Goal: Transaction & Acquisition: Purchase product/service

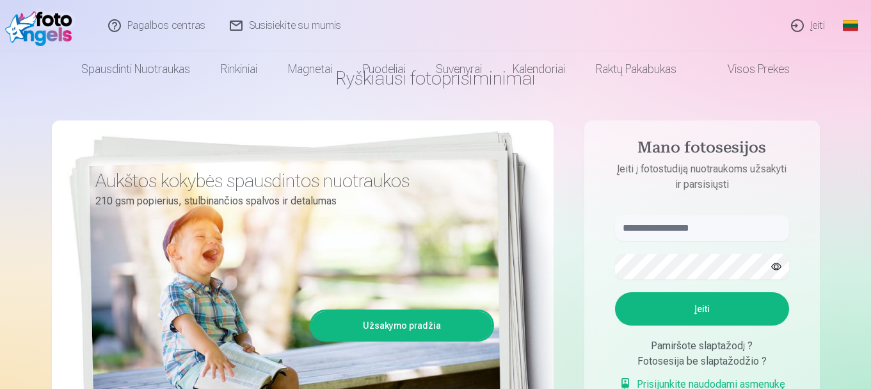
scroll to position [64, 0]
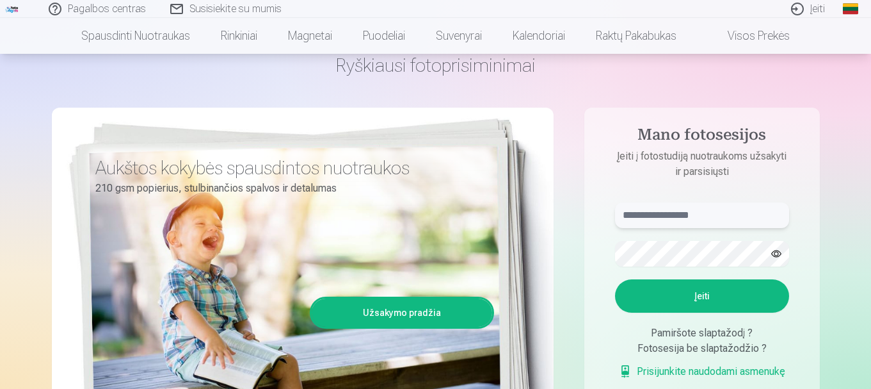
click at [664, 216] on input "text" at bounding box center [702, 215] width 174 height 26
type input "**********"
click at [647, 296] on button "Įeiti" at bounding box center [702, 295] width 174 height 33
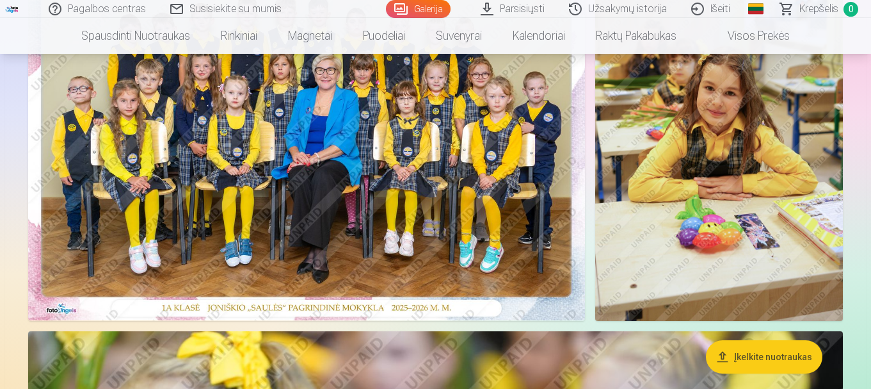
scroll to position [128, 0]
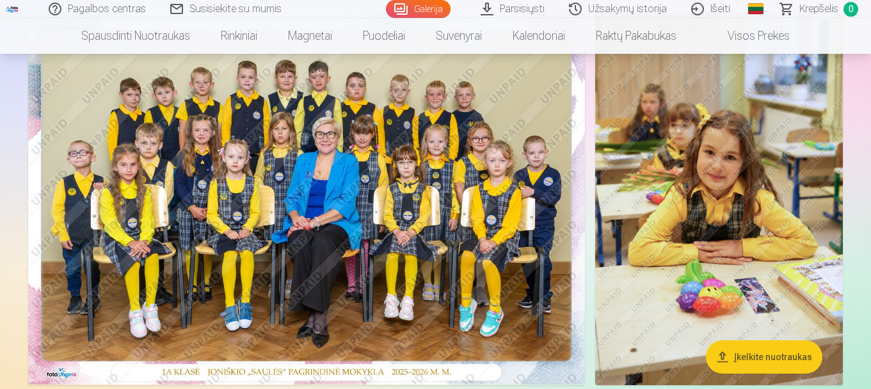
click at [261, 214] on img at bounding box center [306, 198] width 557 height 371
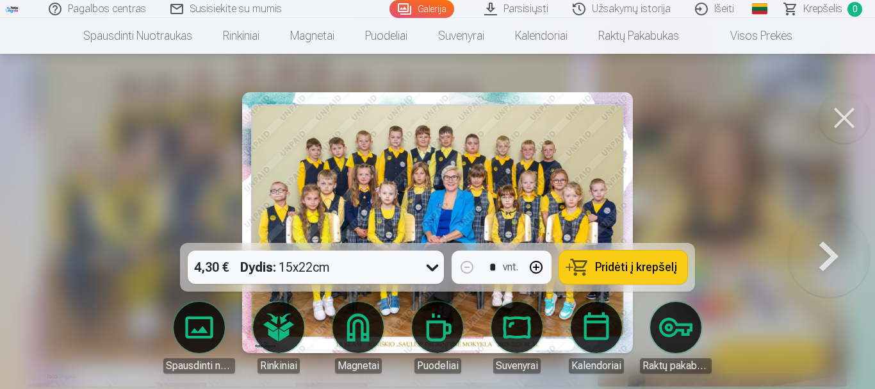
click at [627, 277] on button "Pridėti į krepšelį" at bounding box center [623, 266] width 128 height 33
click at [841, 121] on button at bounding box center [843, 117] width 51 height 51
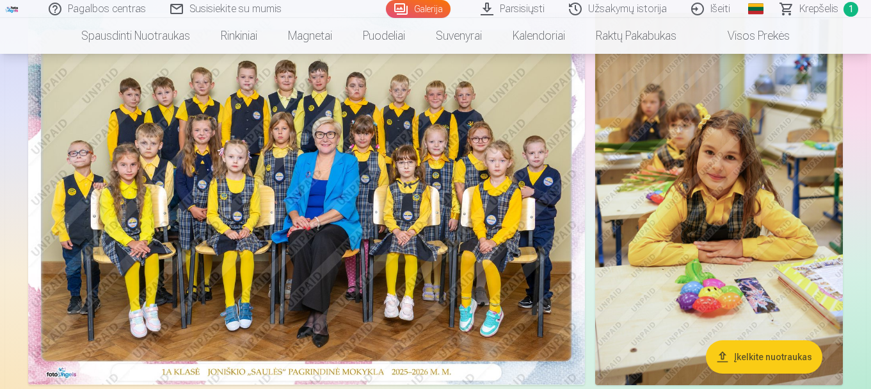
click at [712, 212] on img at bounding box center [719, 199] width 248 height 372
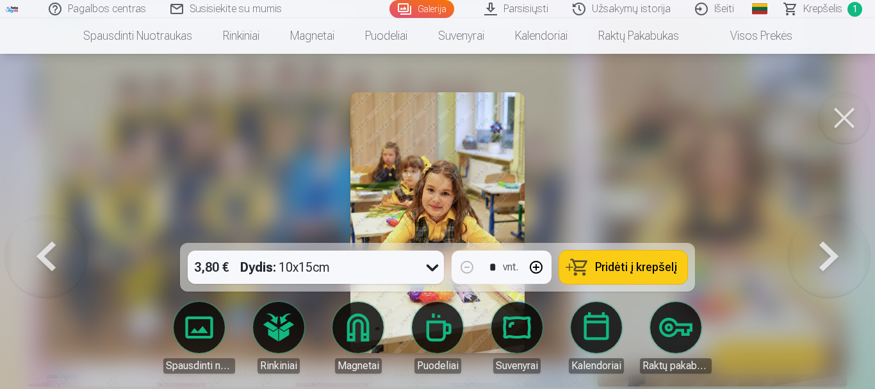
click at [631, 278] on button "Pridėti į krepšelį" at bounding box center [623, 266] width 128 height 33
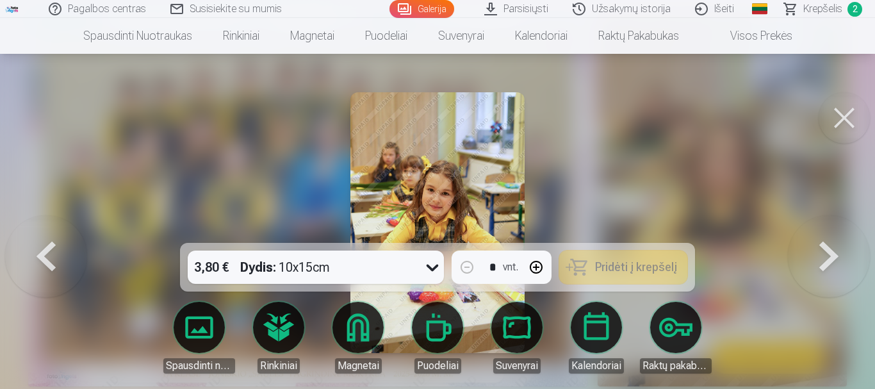
click at [842, 115] on button at bounding box center [843, 117] width 51 height 51
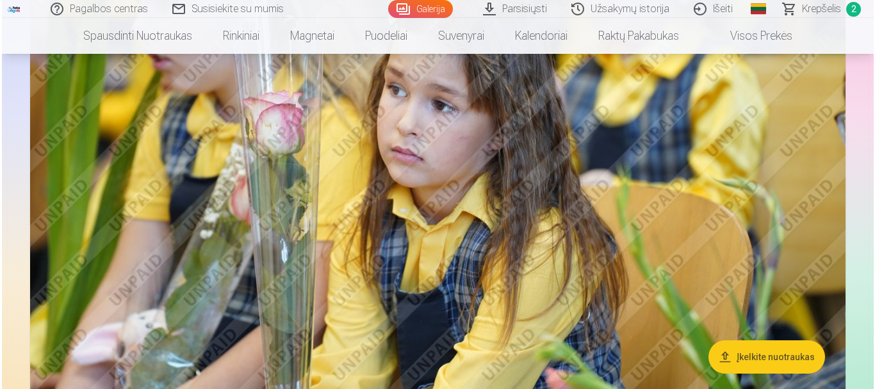
scroll to position [576, 0]
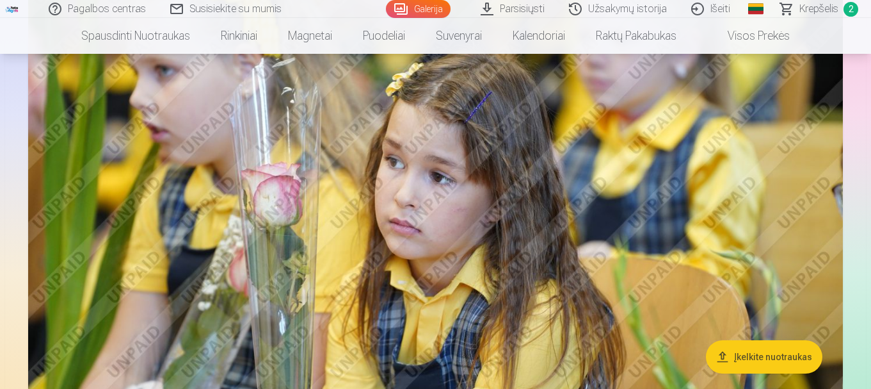
click at [607, 178] on img at bounding box center [435, 218] width 815 height 543
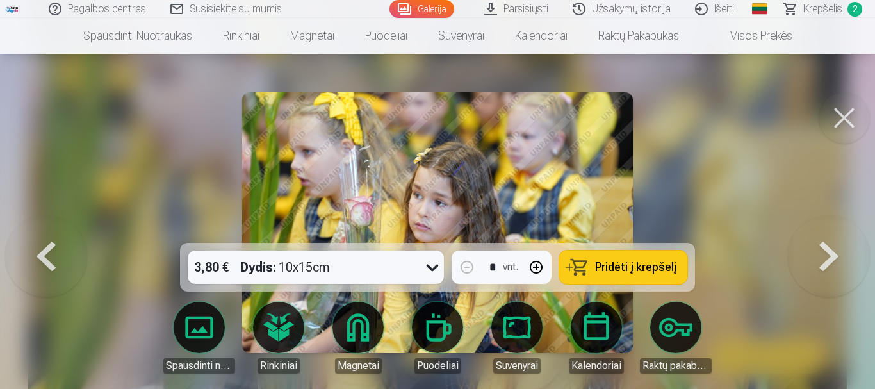
click at [628, 268] on span "Pridėti į krepšelį" at bounding box center [636, 267] width 82 height 12
click at [833, 230] on button at bounding box center [828, 222] width 82 height 15
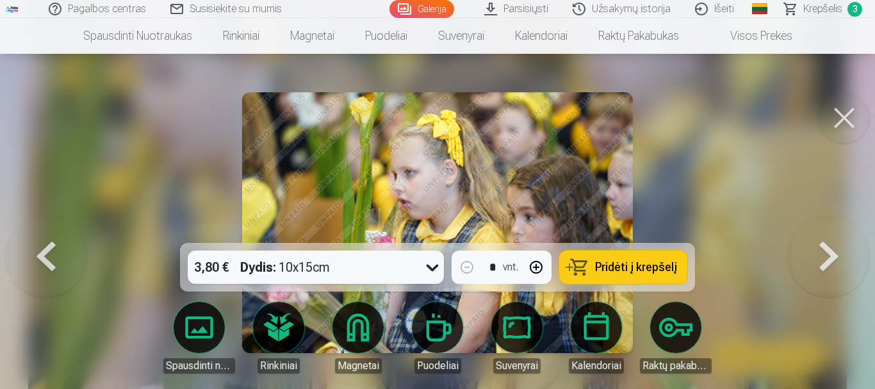
click at [833, 230] on button at bounding box center [828, 222] width 82 height 15
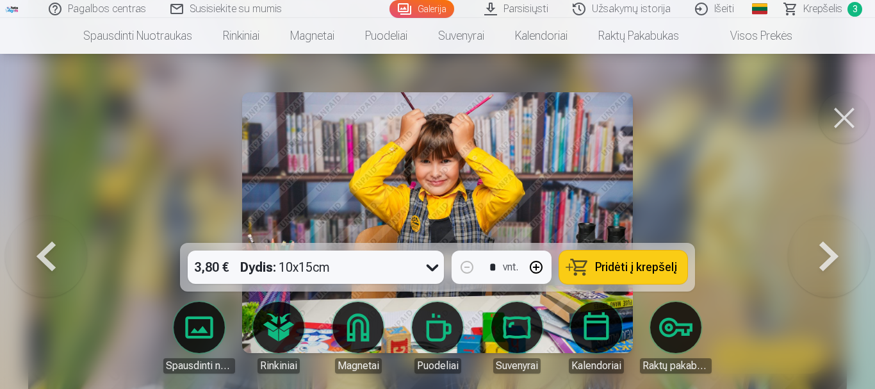
click at [833, 230] on button at bounding box center [828, 222] width 82 height 15
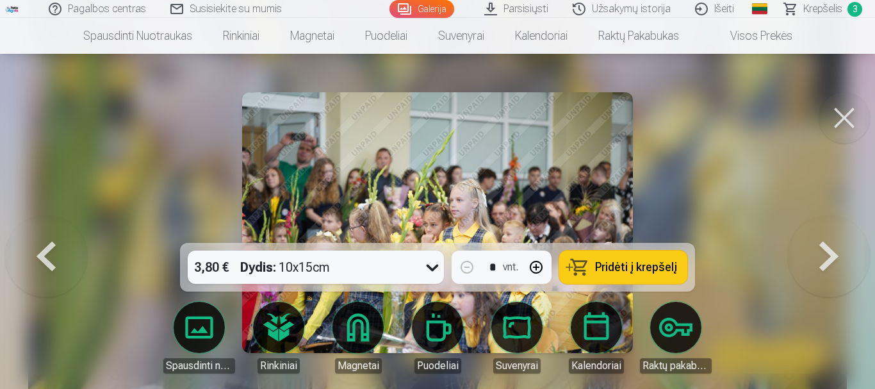
click at [833, 230] on button at bounding box center [828, 222] width 82 height 15
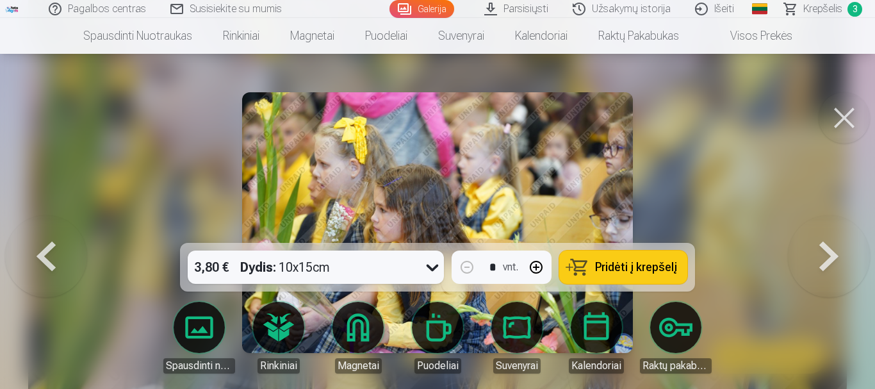
click at [833, 230] on button at bounding box center [828, 222] width 82 height 15
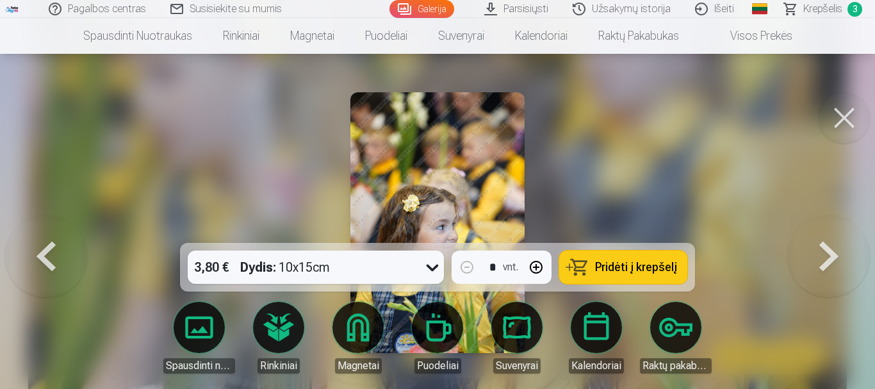
click at [421, 157] on img at bounding box center [436, 222] width 173 height 261
click at [611, 271] on span "Pridėti į krepšelį" at bounding box center [636, 267] width 82 height 12
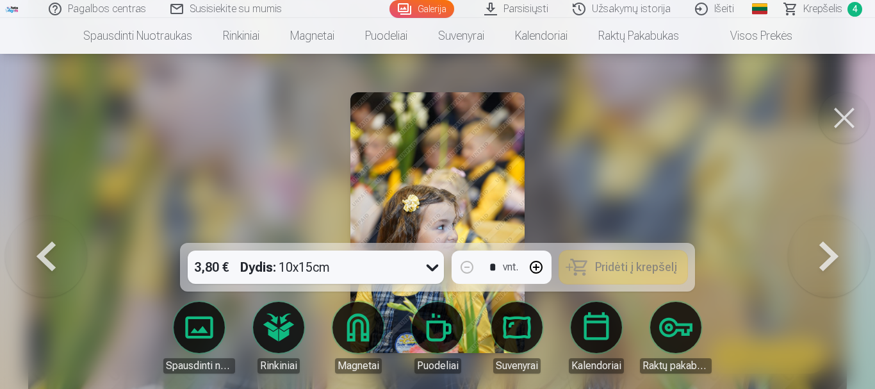
click at [833, 230] on button at bounding box center [828, 222] width 82 height 15
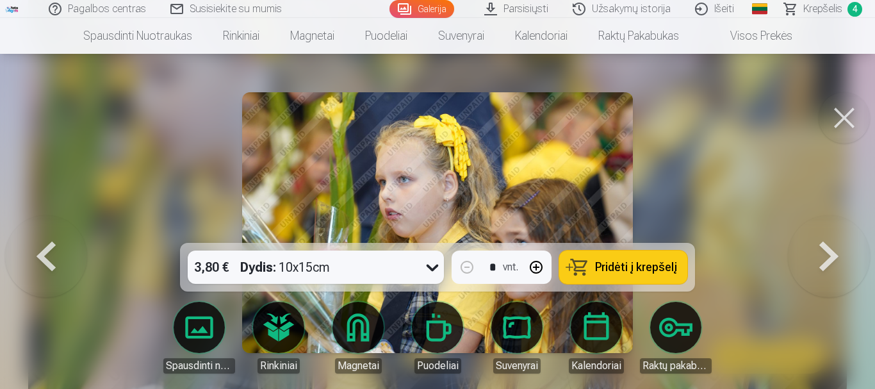
click at [833, 230] on button at bounding box center [828, 222] width 82 height 15
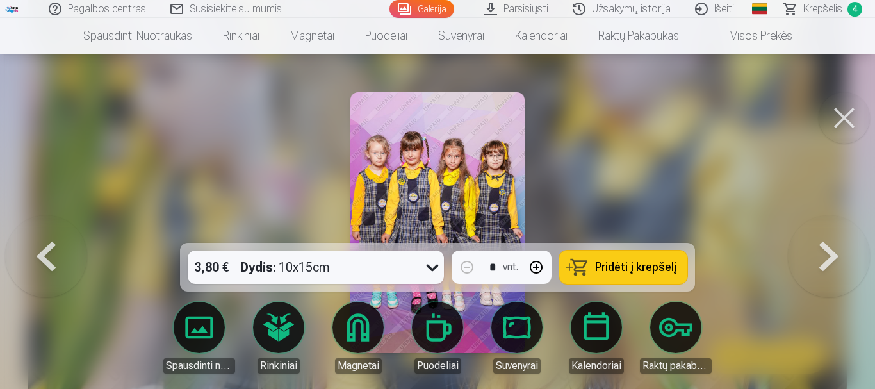
click at [627, 272] on span "Pridėti į krepšelį" at bounding box center [636, 267] width 82 height 12
click at [827, 230] on button at bounding box center [828, 222] width 82 height 15
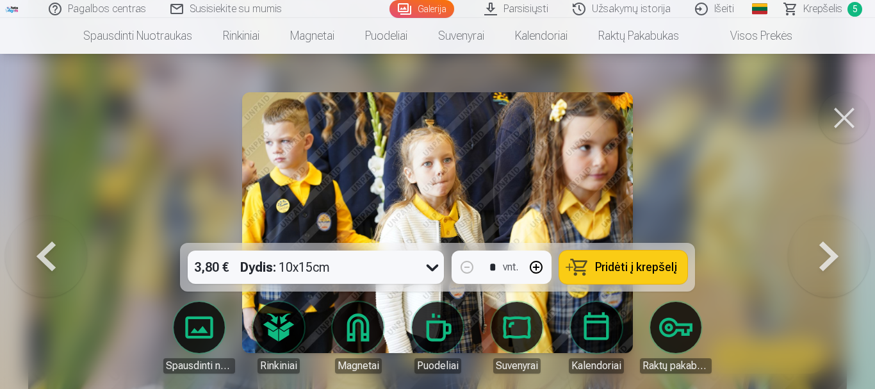
click at [827, 230] on button at bounding box center [828, 222] width 82 height 15
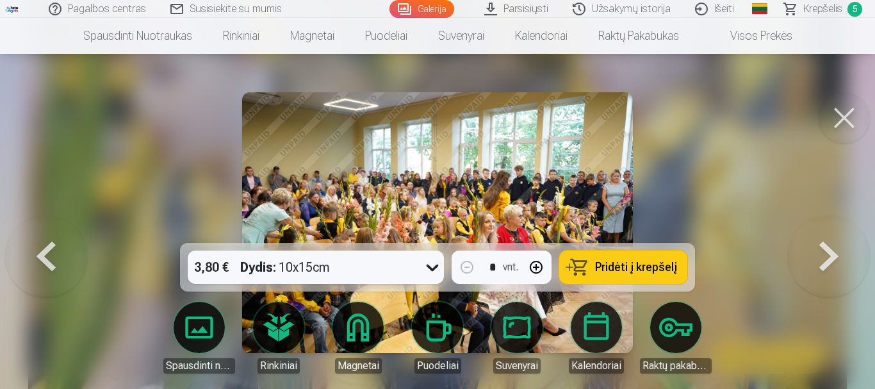
click at [656, 268] on span "Pridėti į krepšelį" at bounding box center [636, 267] width 82 height 12
click at [835, 230] on button at bounding box center [828, 222] width 82 height 15
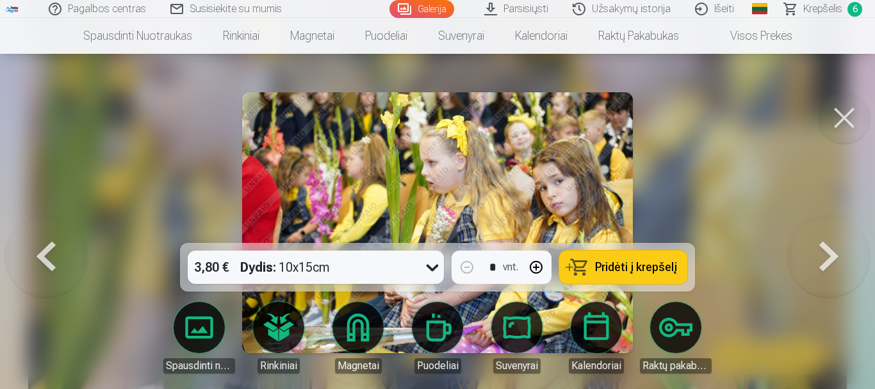
click at [835, 230] on button at bounding box center [828, 222] width 82 height 15
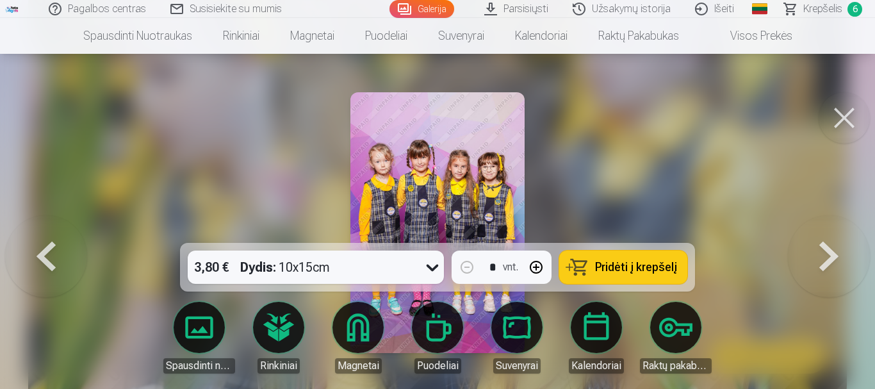
click at [835, 230] on button at bounding box center [828, 222] width 82 height 15
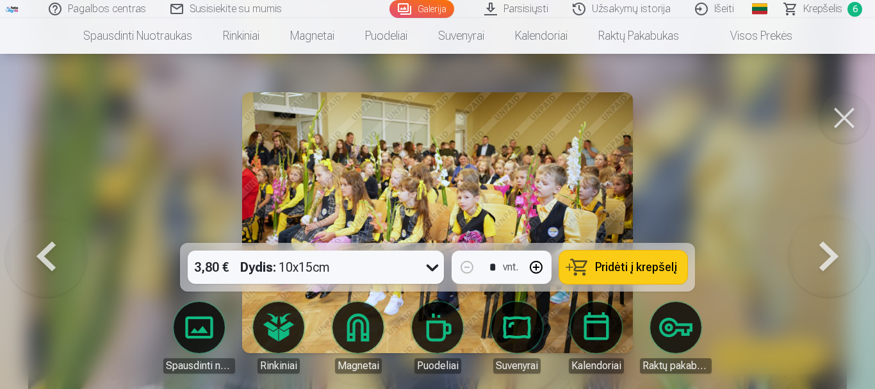
click at [835, 230] on button at bounding box center [828, 222] width 82 height 15
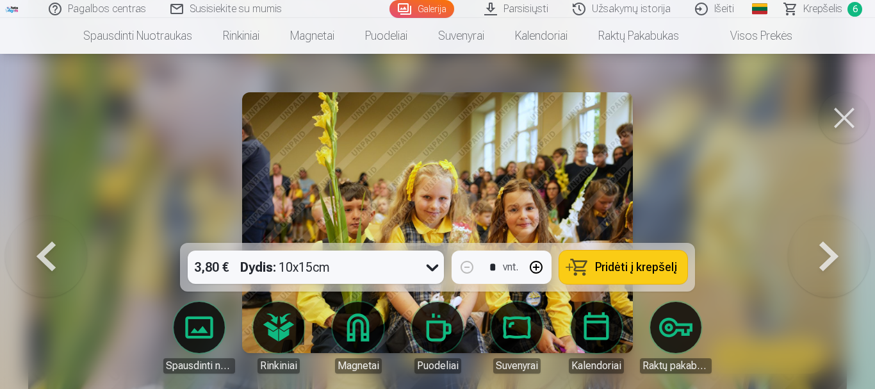
click at [829, 230] on button at bounding box center [828, 222] width 82 height 15
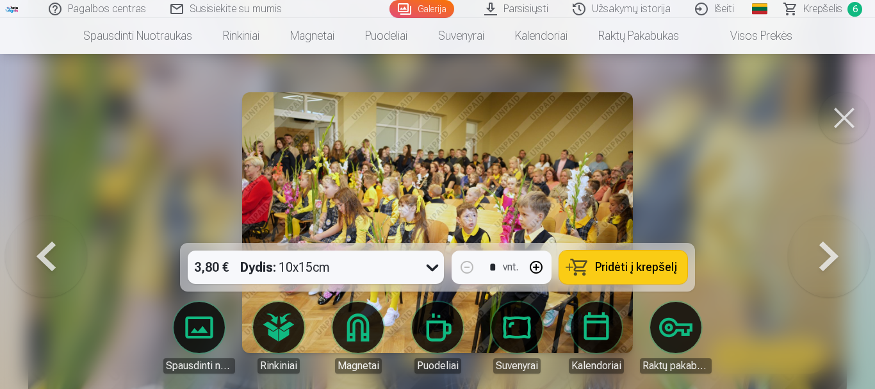
click at [829, 230] on button at bounding box center [828, 222] width 82 height 15
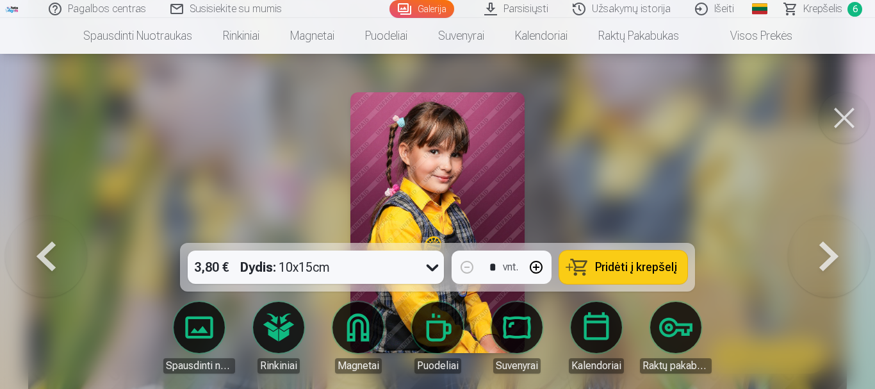
drag, startPoint x: 611, startPoint y: 271, endPoint x: 696, endPoint y: 269, distance: 85.2
click at [611, 271] on span "Pridėti į krepšelį" at bounding box center [636, 267] width 82 height 12
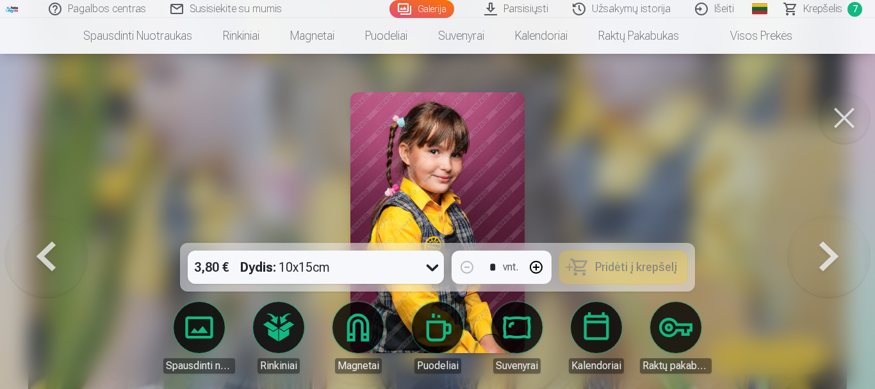
click at [825, 230] on button at bounding box center [828, 222] width 82 height 15
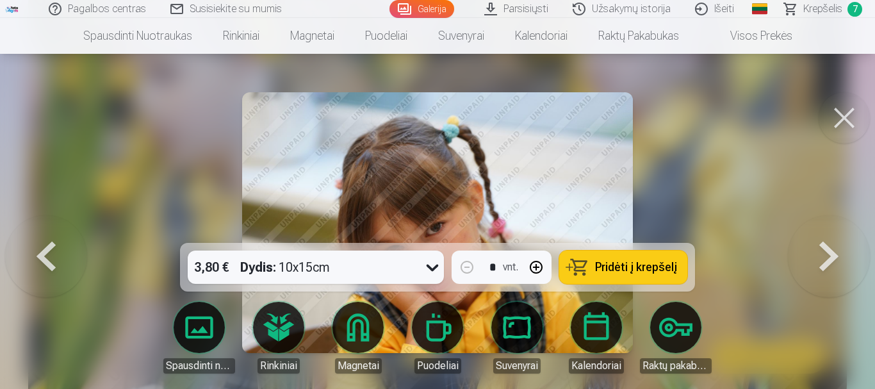
click at [824, 230] on button at bounding box center [828, 222] width 82 height 15
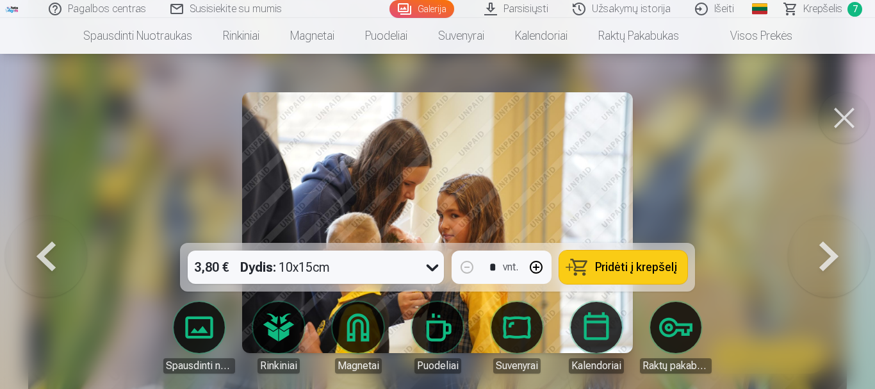
click at [622, 273] on span "Pridėti į krepšelį" at bounding box center [636, 267] width 82 height 12
click at [832, 230] on button at bounding box center [828, 222] width 82 height 15
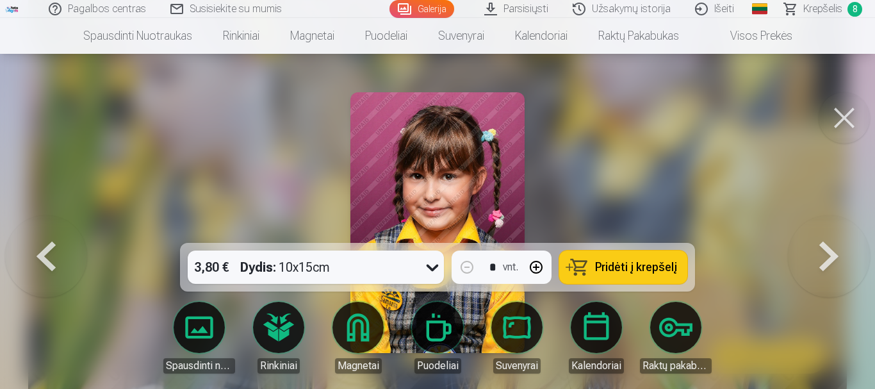
click at [662, 270] on span "Pridėti į krepšelį" at bounding box center [636, 267] width 82 height 12
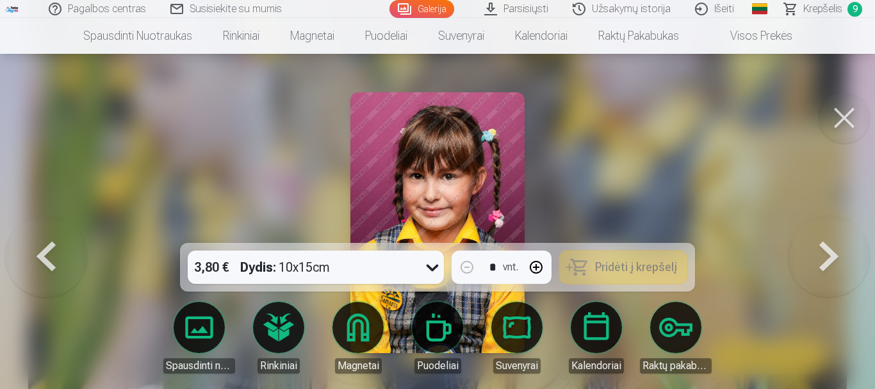
click at [835, 230] on button at bounding box center [828, 222] width 82 height 15
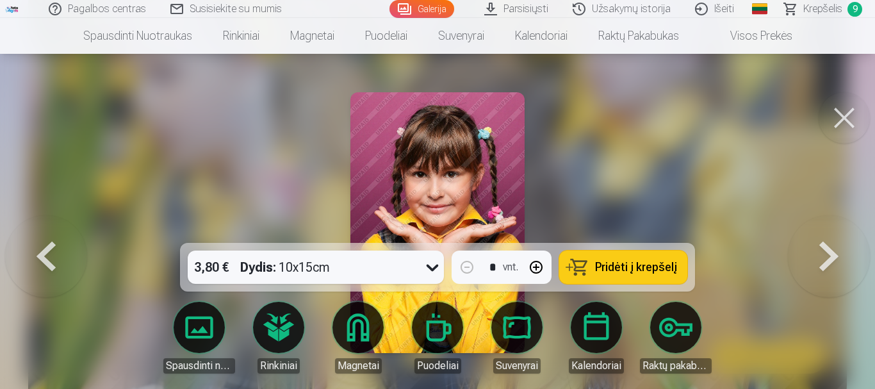
click at [835, 230] on button at bounding box center [828, 222] width 82 height 15
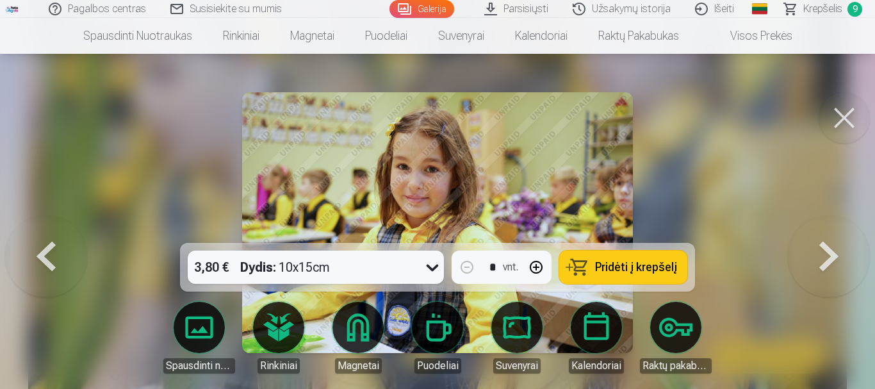
click at [618, 271] on span "Pridėti į krepšelį" at bounding box center [636, 267] width 82 height 12
click at [828, 230] on button at bounding box center [828, 222] width 82 height 15
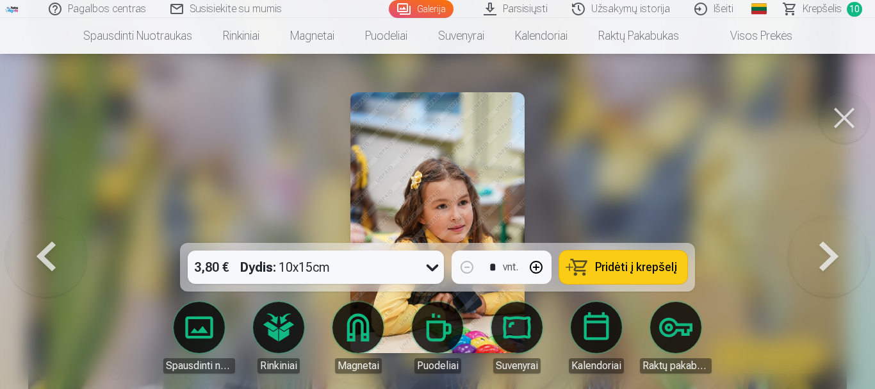
click at [828, 230] on button at bounding box center [828, 222] width 82 height 15
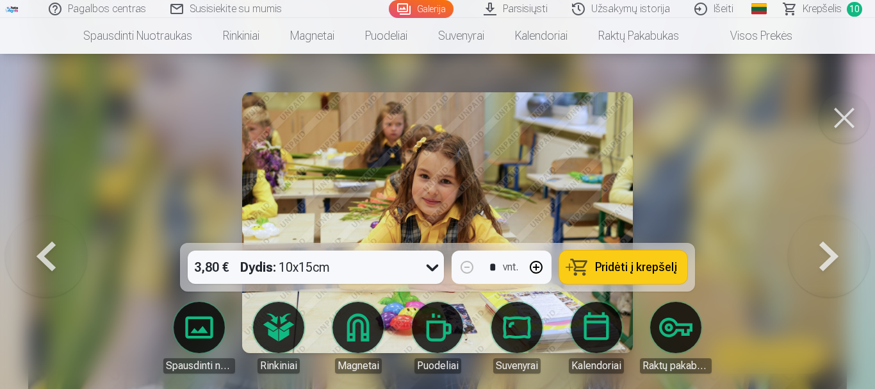
click at [631, 271] on span "Pridėti į krepšelį" at bounding box center [636, 267] width 82 height 12
click at [823, 230] on button at bounding box center [828, 222] width 82 height 15
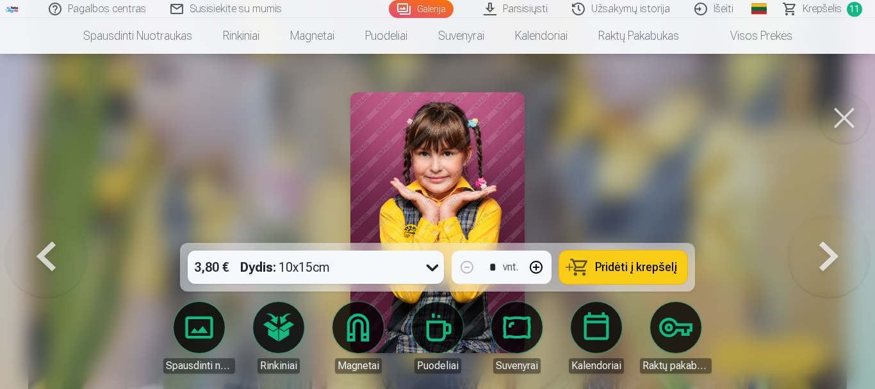
click at [823, 230] on button at bounding box center [828, 222] width 82 height 15
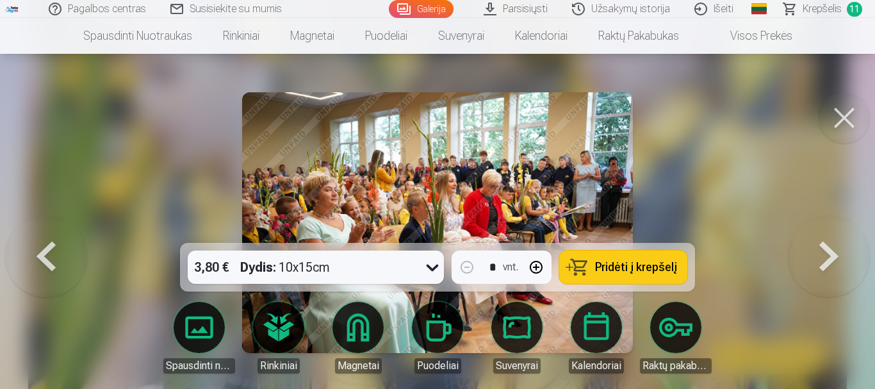
click at [823, 230] on button at bounding box center [828, 222] width 82 height 15
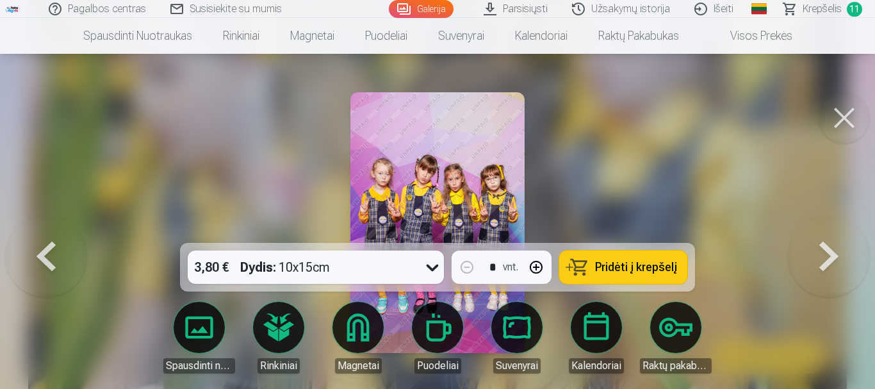
click at [823, 230] on button at bounding box center [828, 222] width 82 height 15
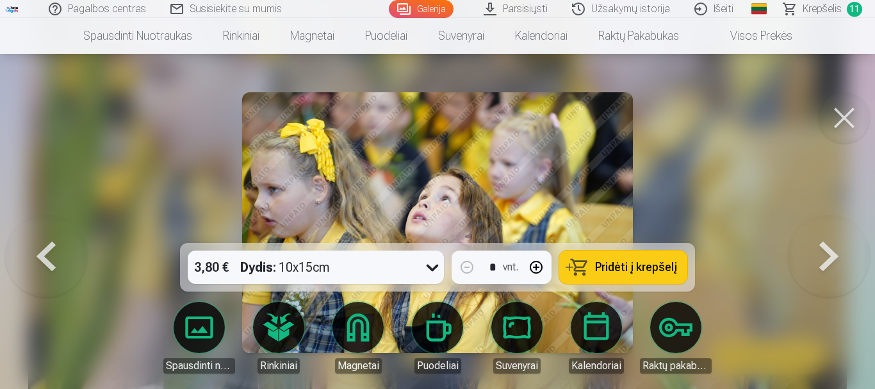
click at [823, 230] on button at bounding box center [828, 222] width 82 height 15
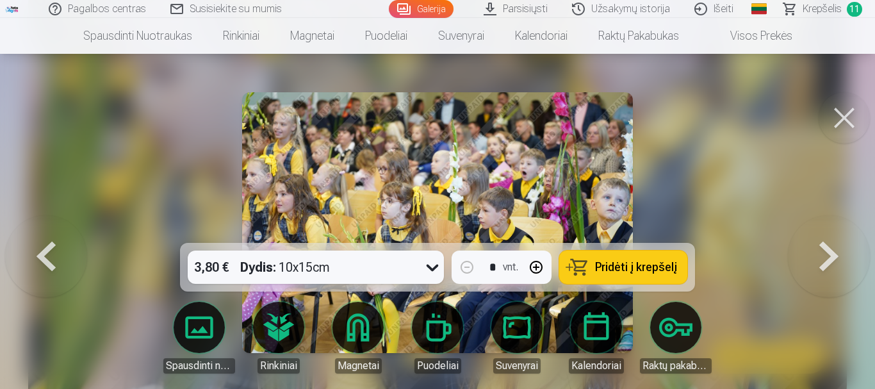
click at [823, 230] on button at bounding box center [828, 222] width 82 height 15
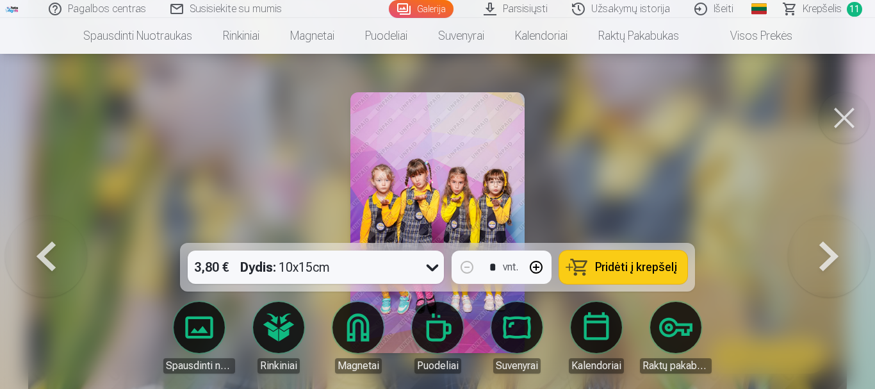
click at [823, 230] on button at bounding box center [828, 222] width 82 height 15
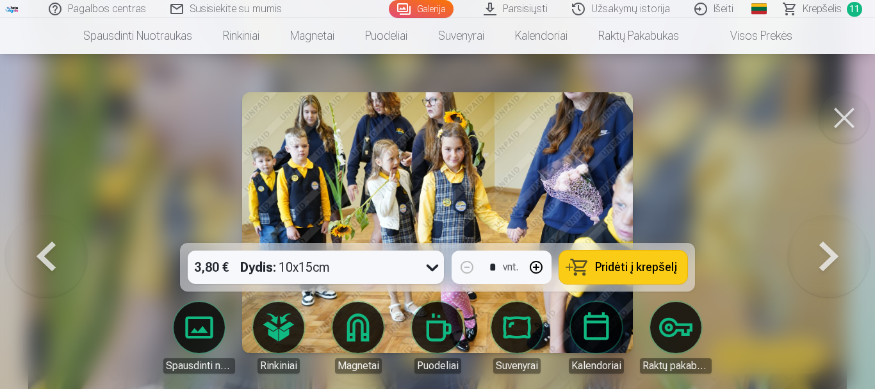
click at [828, 230] on button at bounding box center [828, 222] width 82 height 15
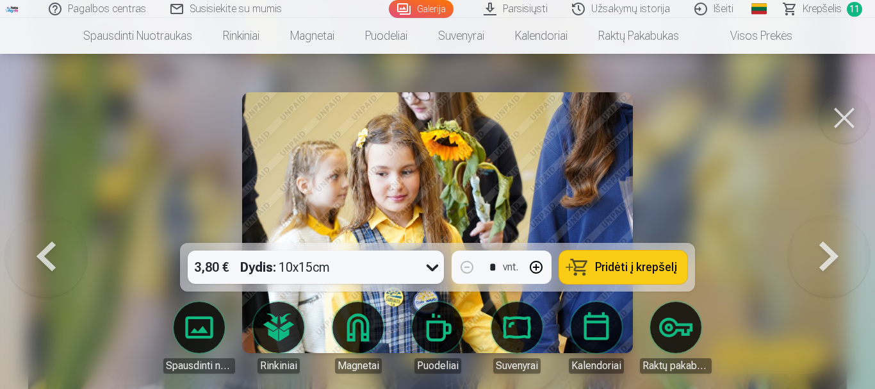
click at [828, 230] on button at bounding box center [828, 222] width 82 height 15
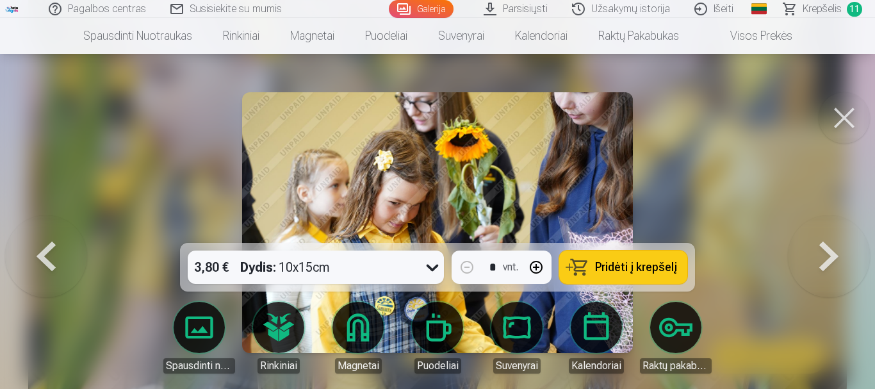
click at [828, 230] on button at bounding box center [828, 222] width 82 height 15
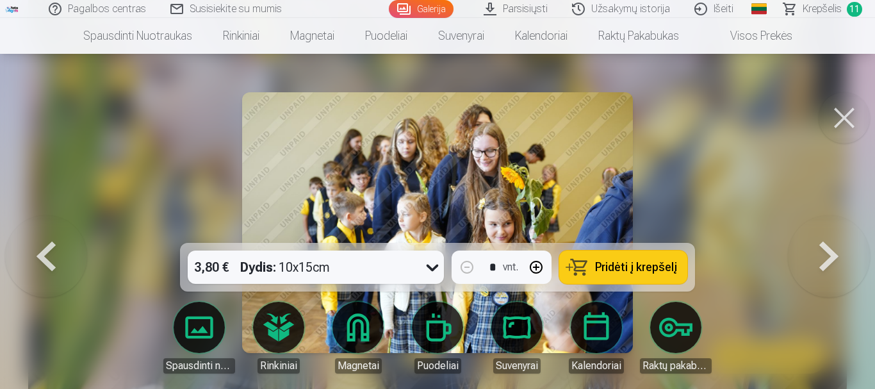
click at [827, 230] on button at bounding box center [828, 222] width 82 height 15
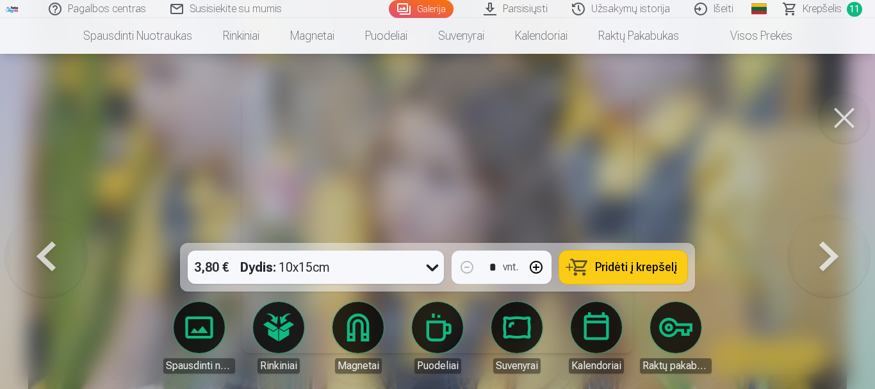
click at [828, 230] on button at bounding box center [828, 222] width 82 height 15
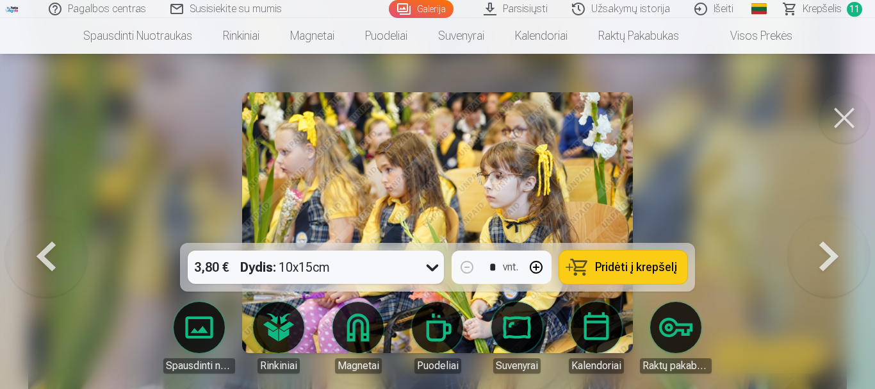
click at [828, 230] on button at bounding box center [828, 222] width 82 height 15
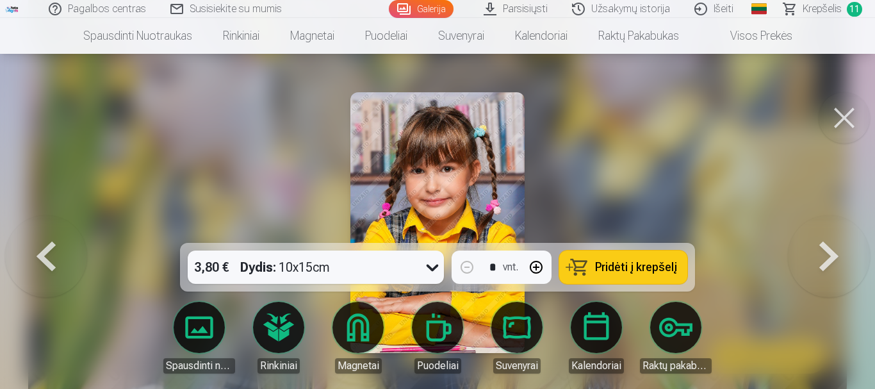
click at [828, 230] on button at bounding box center [828, 222] width 82 height 15
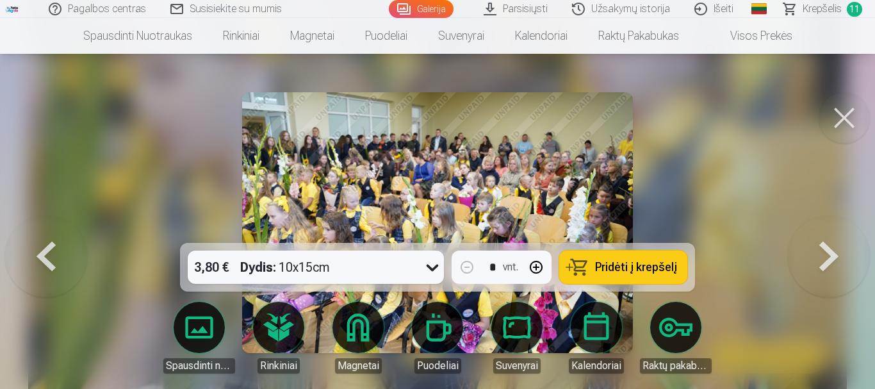
click at [50, 230] on button at bounding box center [46, 222] width 82 height 15
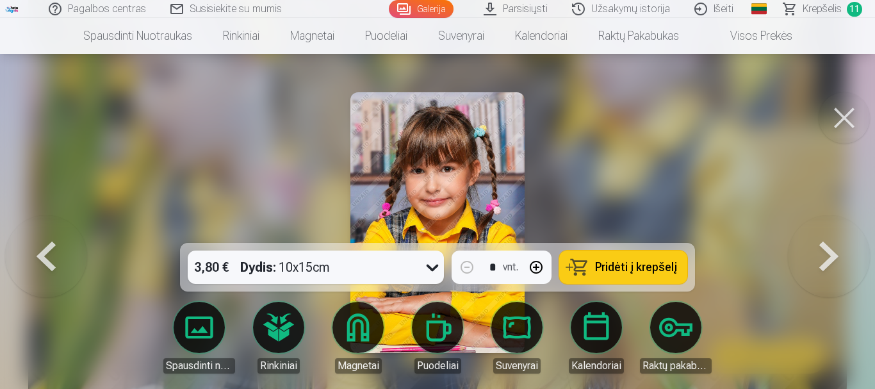
drag, startPoint x: 622, startPoint y: 269, endPoint x: 694, endPoint y: 258, distance: 73.2
click at [622, 269] on span "Pridėti į krepšelį" at bounding box center [636, 267] width 82 height 12
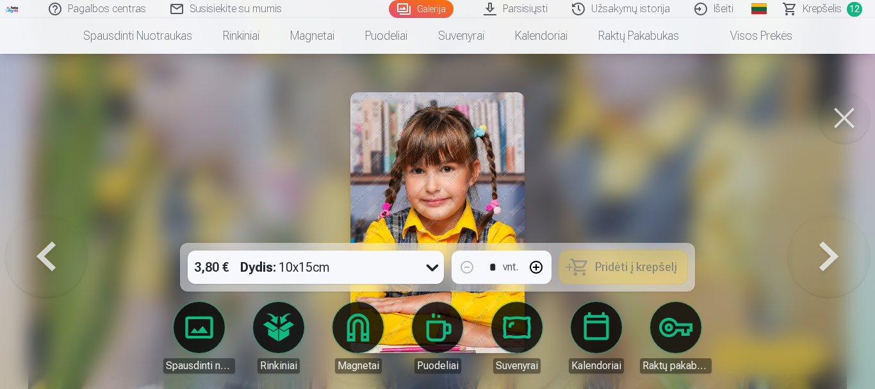
click at [835, 230] on button at bounding box center [828, 222] width 82 height 15
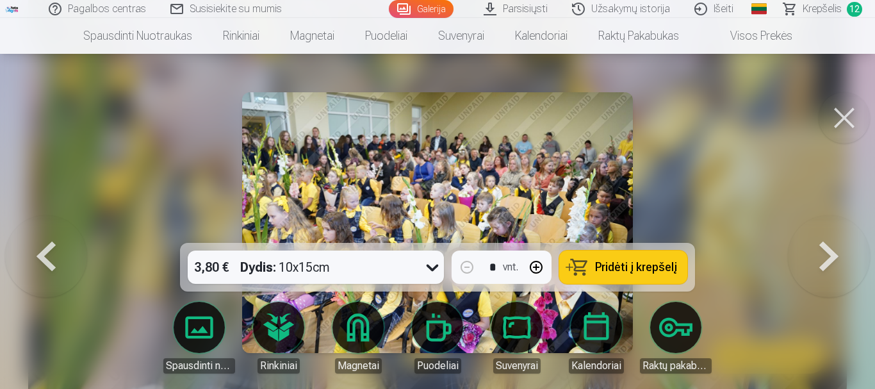
click at [832, 230] on button at bounding box center [828, 222] width 82 height 15
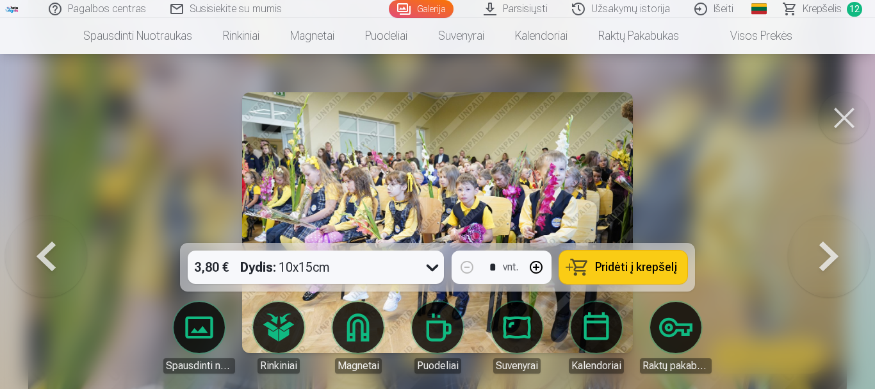
click at [832, 230] on button at bounding box center [828, 222] width 82 height 15
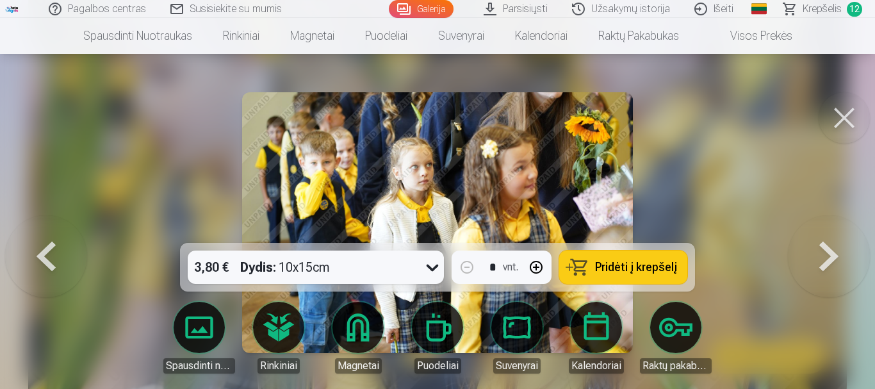
click at [832, 230] on button at bounding box center [828, 222] width 82 height 15
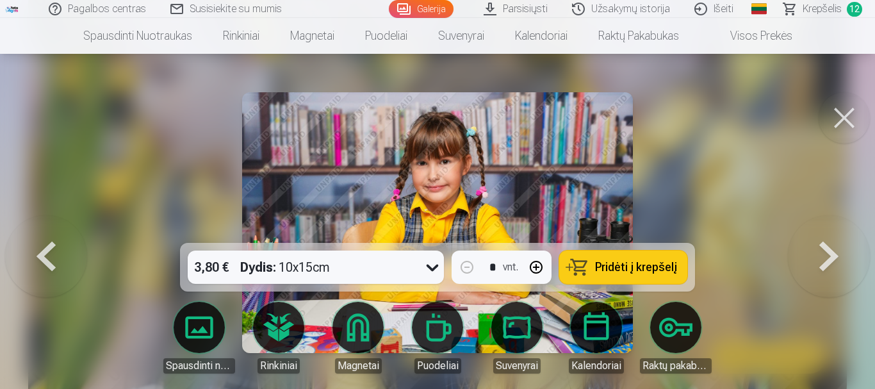
click at [828, 230] on button at bounding box center [828, 222] width 82 height 15
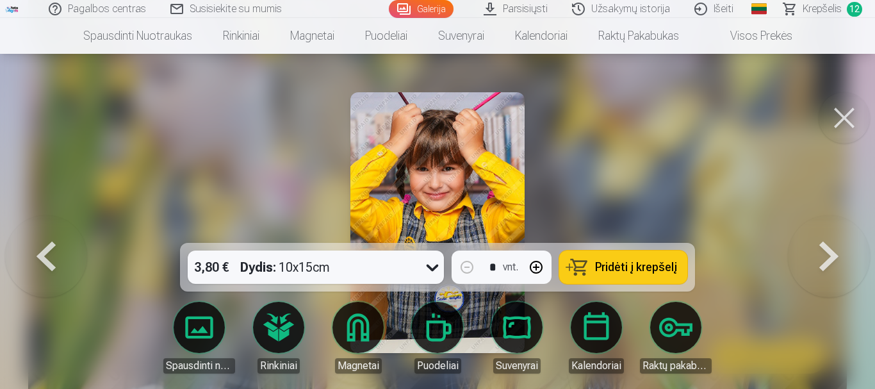
click at [832, 230] on button at bounding box center [828, 222] width 82 height 15
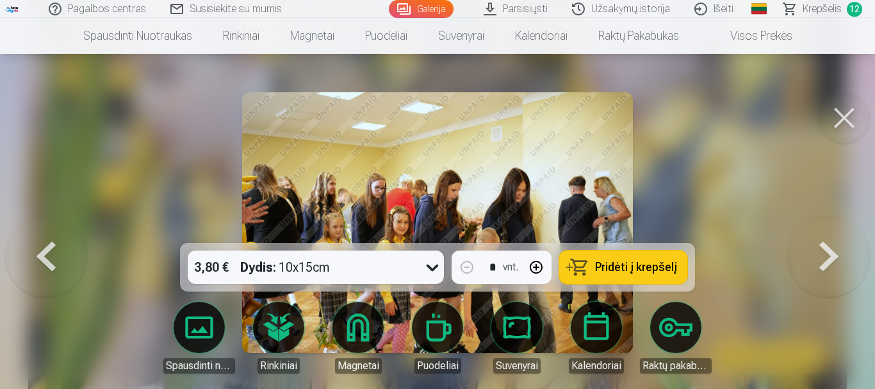
click at [641, 266] on span "Pridėti į krepšelį" at bounding box center [636, 267] width 82 height 12
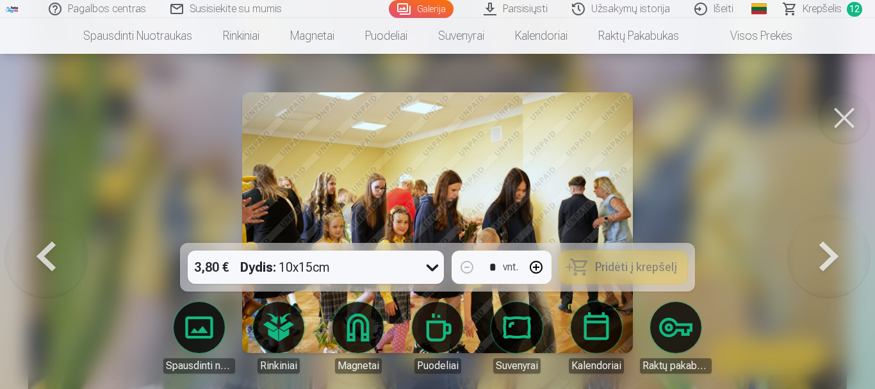
click at [834, 230] on button at bounding box center [828, 222] width 82 height 15
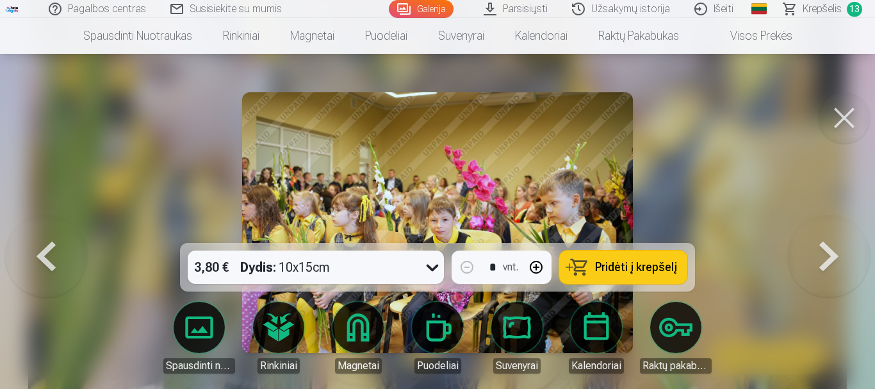
click at [832, 230] on button at bounding box center [828, 222] width 82 height 15
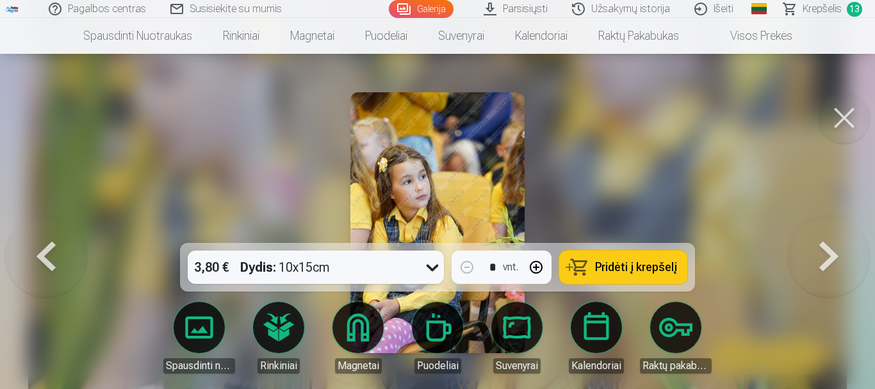
click at [832, 230] on button at bounding box center [828, 222] width 82 height 15
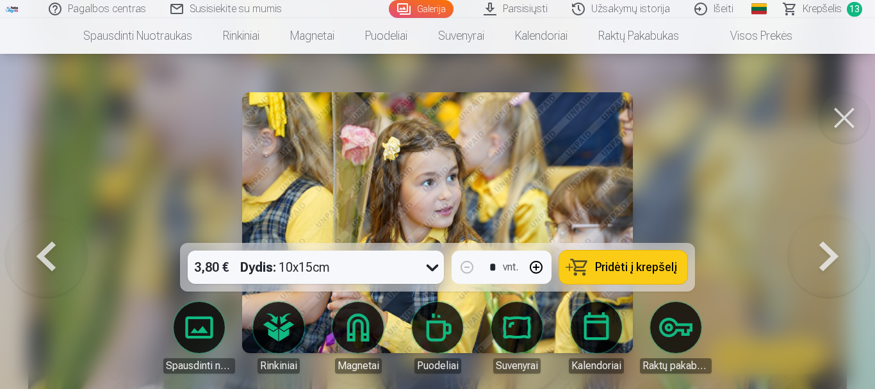
click at [828, 230] on button at bounding box center [828, 222] width 82 height 15
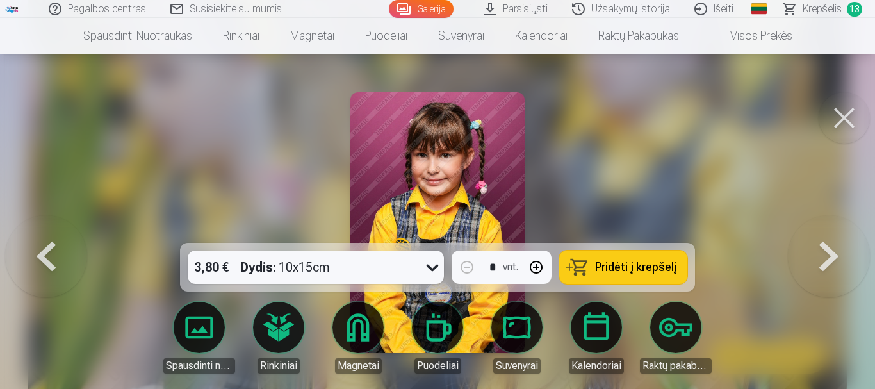
click at [827, 230] on button at bounding box center [828, 222] width 82 height 15
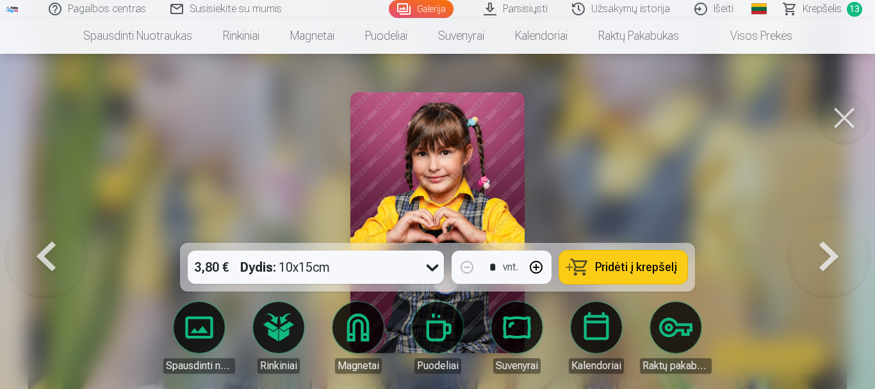
click at [827, 230] on button at bounding box center [828, 222] width 82 height 15
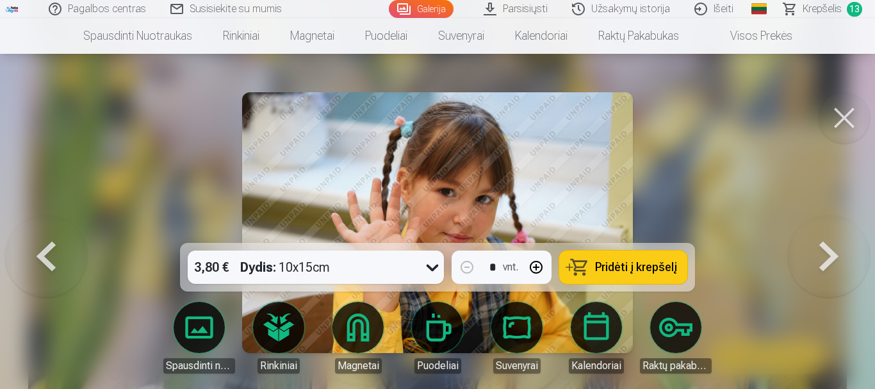
drag, startPoint x: 636, startPoint y: 277, endPoint x: 741, endPoint y: 268, distance: 105.4
click at [636, 277] on button "Pridėti į krepšelį" at bounding box center [623, 266] width 128 height 33
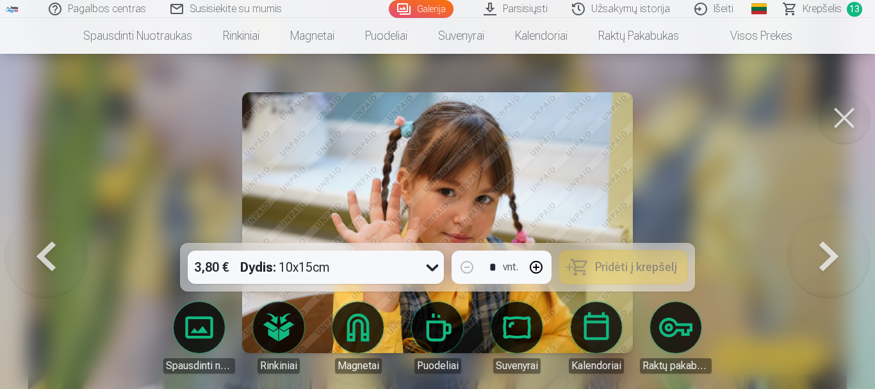
click at [825, 230] on button at bounding box center [828, 222] width 82 height 15
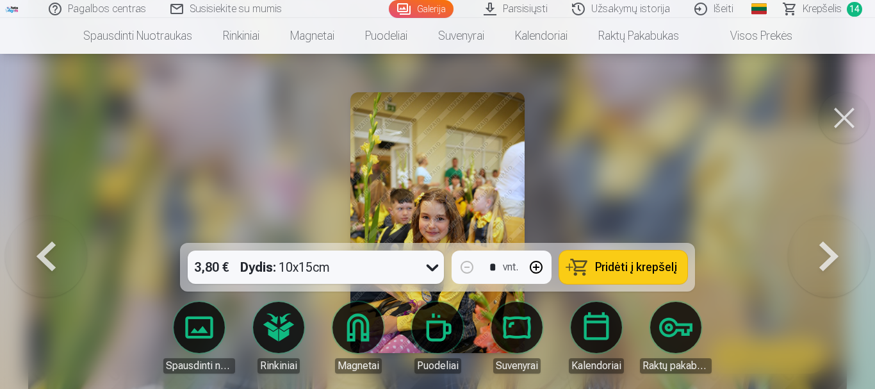
click at [651, 281] on button "Pridėti į krepšelį" at bounding box center [623, 266] width 128 height 33
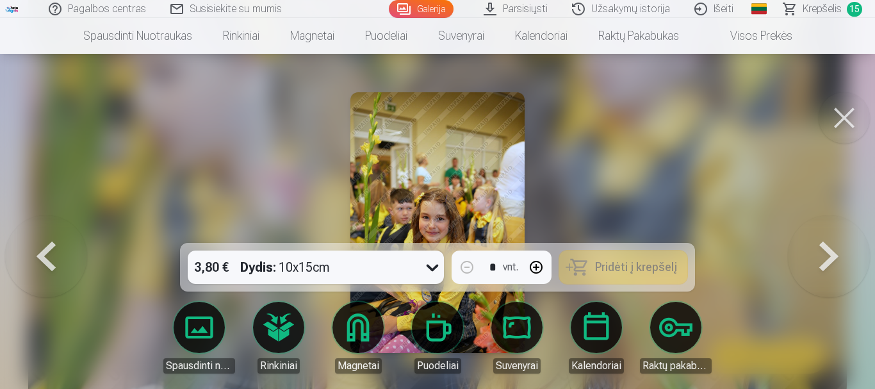
click at [835, 230] on button at bounding box center [828, 222] width 82 height 15
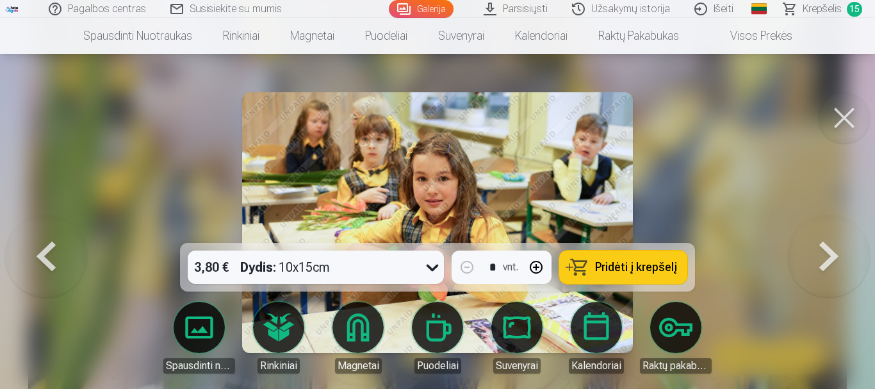
click at [630, 265] on span "Pridėti į krepšelį" at bounding box center [636, 267] width 82 height 12
click at [829, 230] on button at bounding box center [828, 222] width 82 height 15
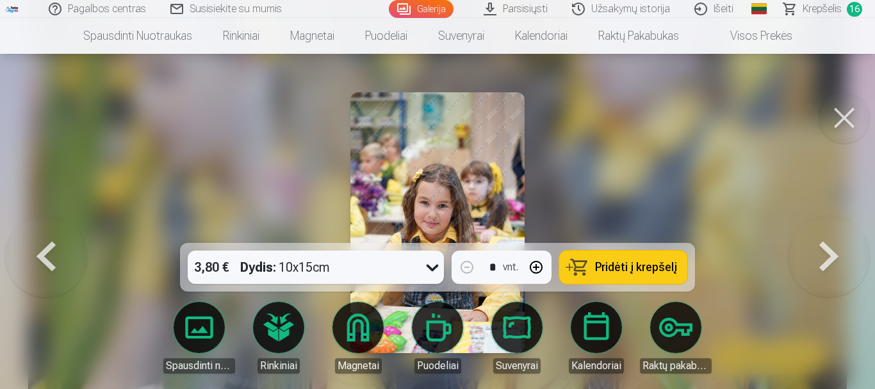
click at [660, 271] on span "Pridėti į krepšelį" at bounding box center [636, 267] width 82 height 12
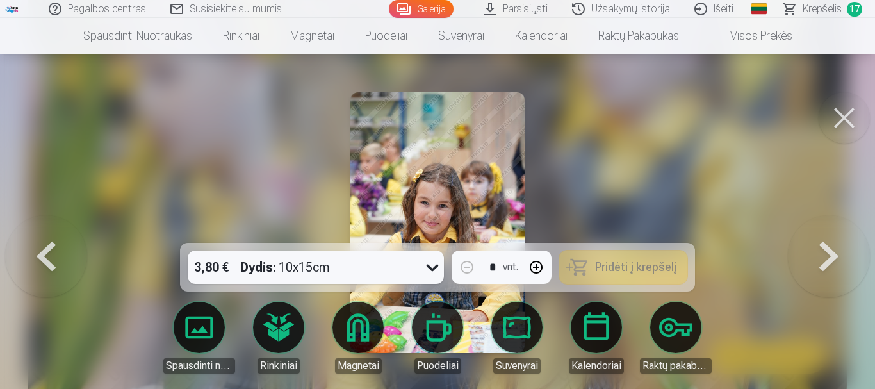
click at [830, 230] on button at bounding box center [828, 222] width 82 height 15
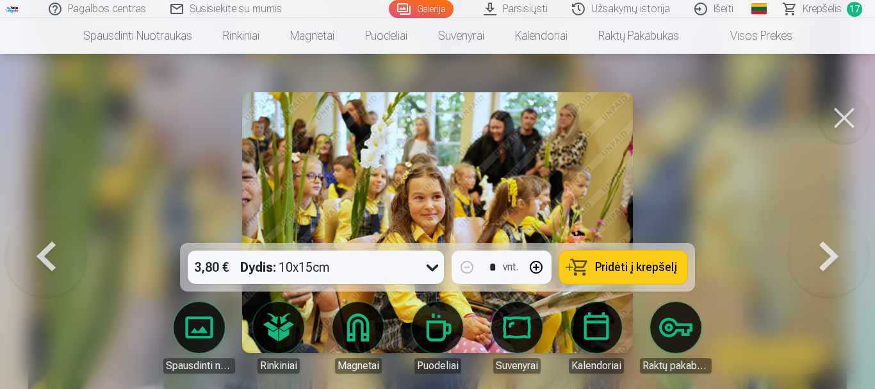
click at [663, 268] on span "Pridėti į krepšelį" at bounding box center [636, 267] width 82 height 12
click at [838, 230] on button at bounding box center [828, 222] width 82 height 15
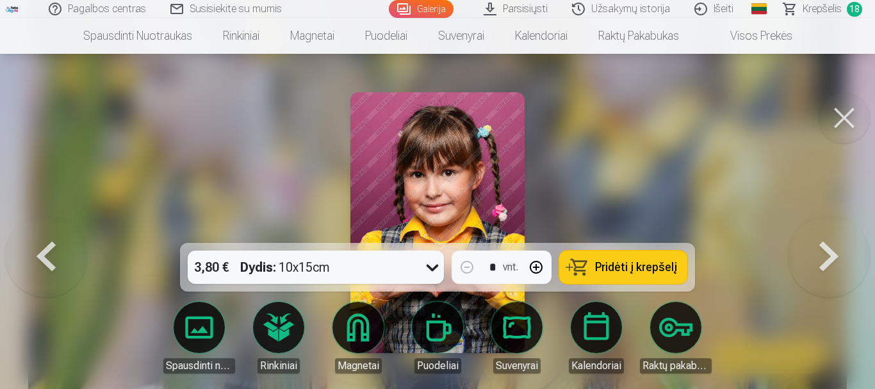
click at [651, 261] on span "Pridėti į krepšelį" at bounding box center [636, 267] width 82 height 12
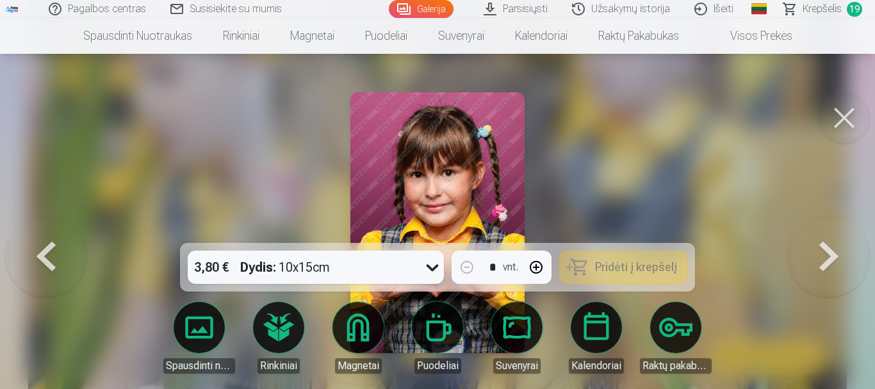
click at [828, 230] on button at bounding box center [828, 222] width 82 height 15
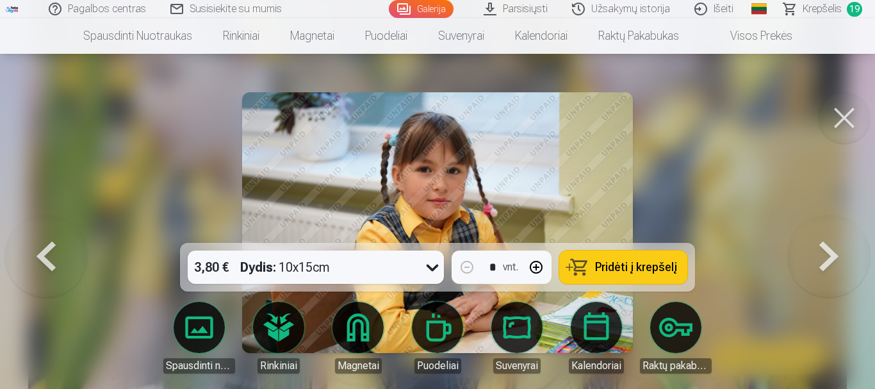
click at [625, 262] on span "Pridėti į krepšelį" at bounding box center [636, 267] width 82 height 12
click at [807, 9] on span "Krepšelis" at bounding box center [821, 8] width 39 height 15
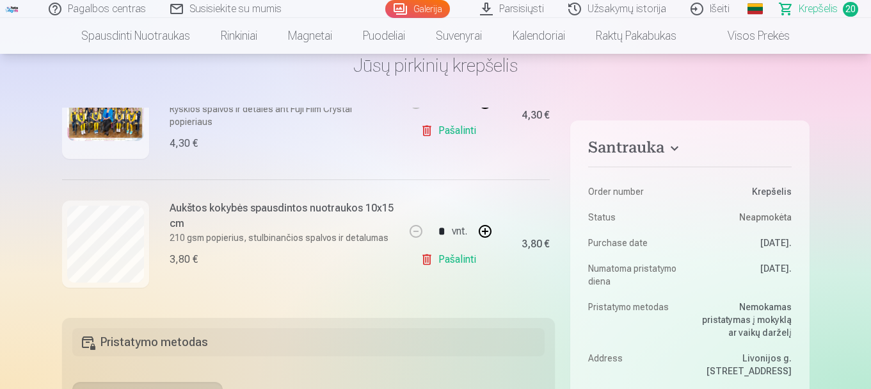
scroll to position [192, 0]
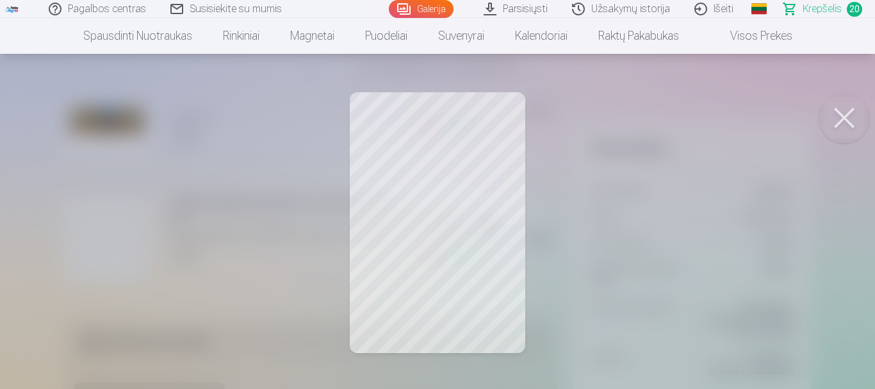
click at [839, 118] on button at bounding box center [843, 117] width 51 height 51
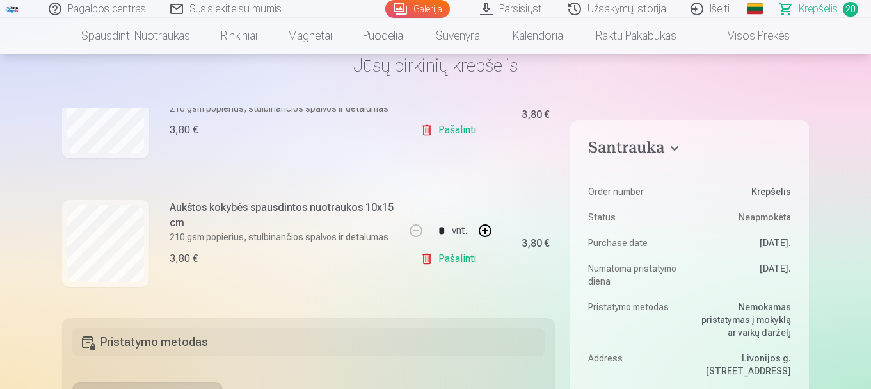
scroll to position [320, 0]
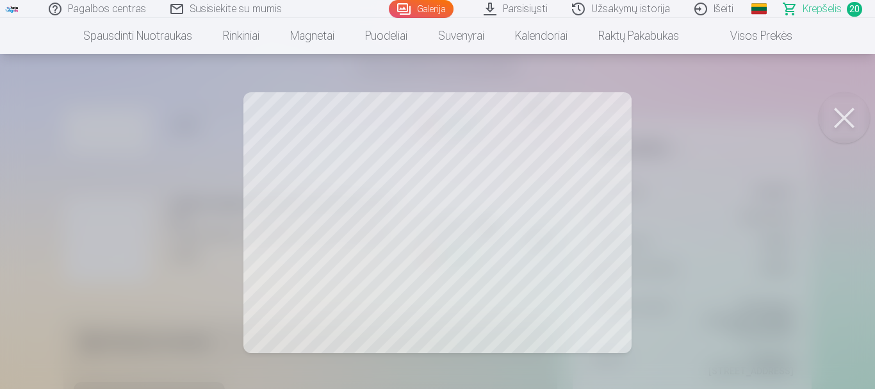
click at [836, 125] on button at bounding box center [843, 117] width 51 height 51
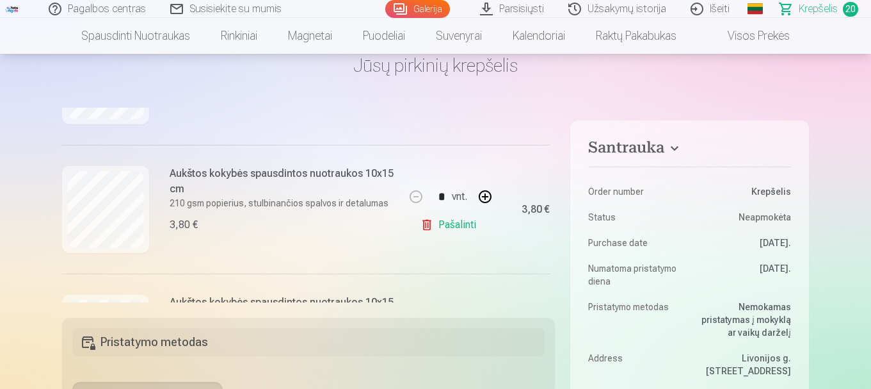
scroll to position [512, 0]
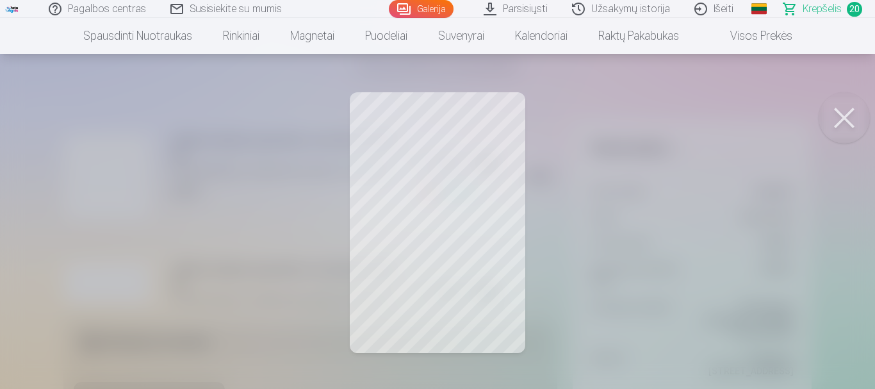
click at [850, 122] on button at bounding box center [843, 117] width 51 height 51
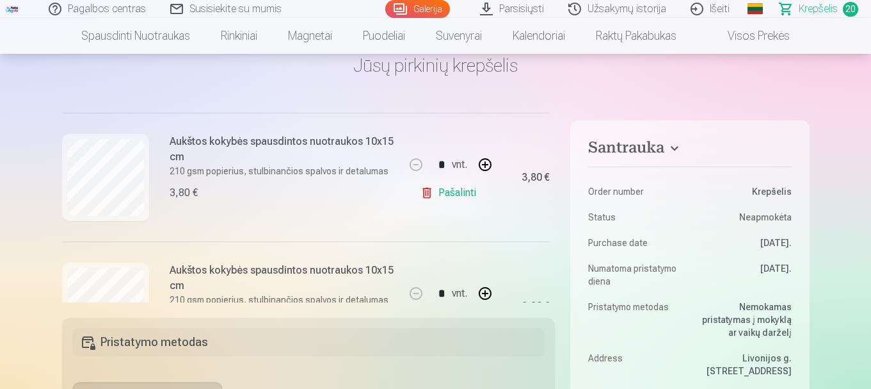
scroll to position [768, 0]
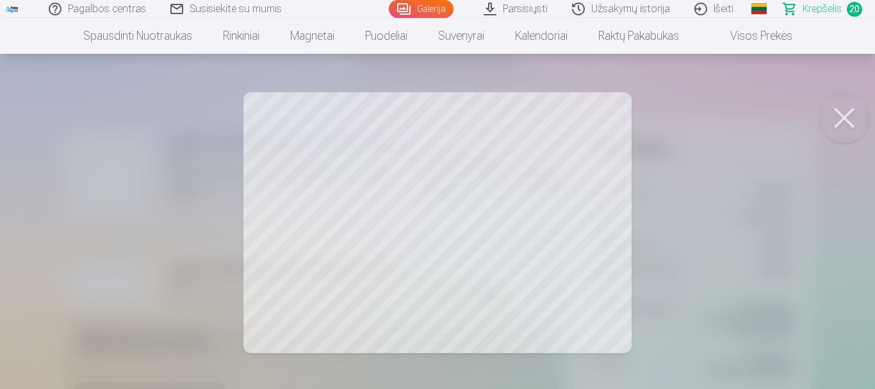
click at [837, 128] on button at bounding box center [843, 117] width 51 height 51
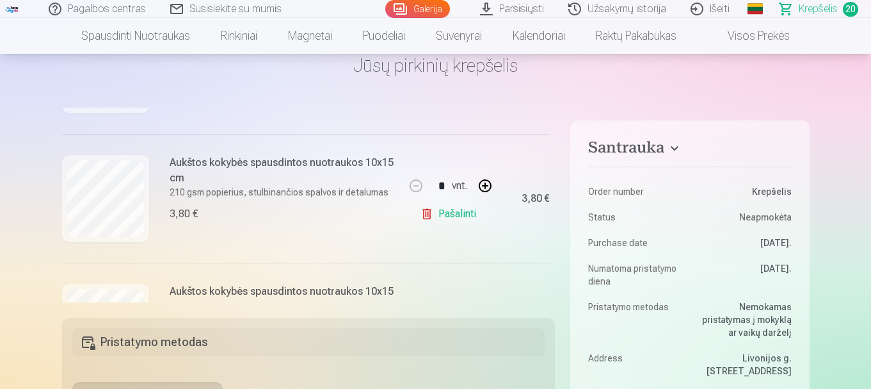
scroll to position [896, 0]
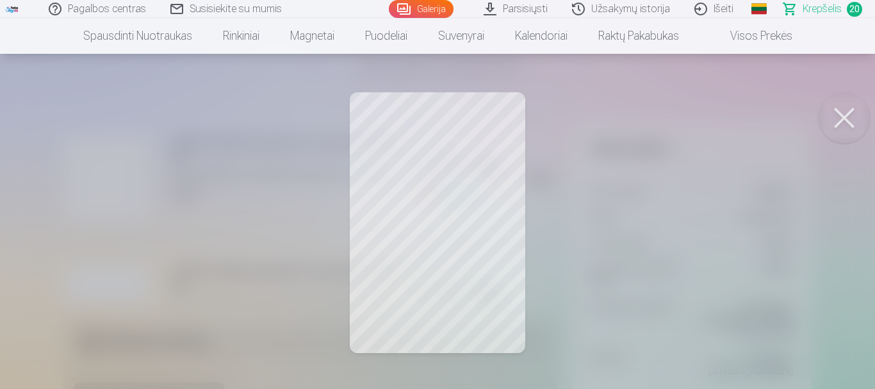
click at [843, 115] on button at bounding box center [843, 117] width 51 height 51
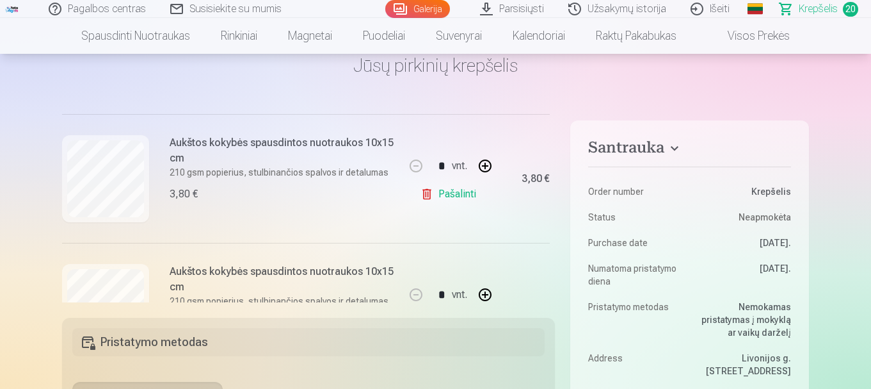
scroll to position [960, 0]
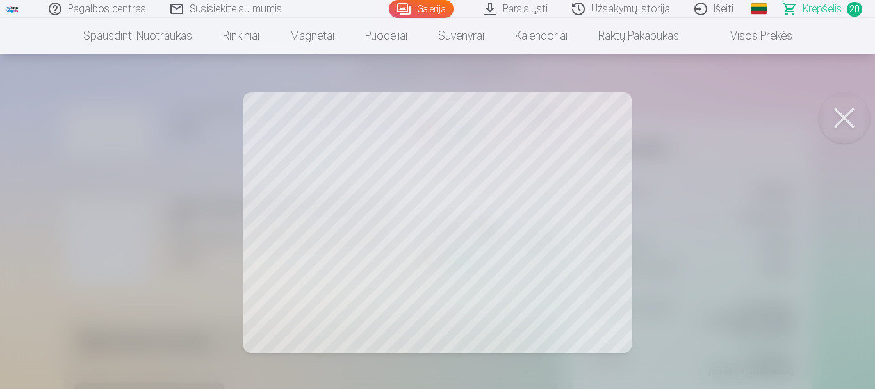
click at [844, 118] on button at bounding box center [843, 117] width 51 height 51
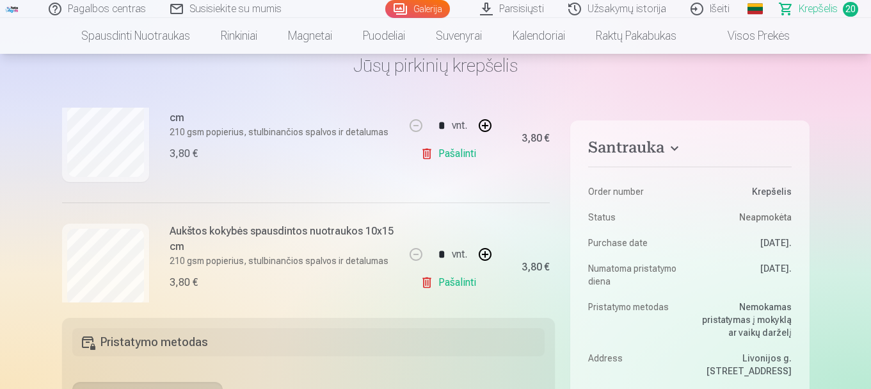
scroll to position [1216, 0]
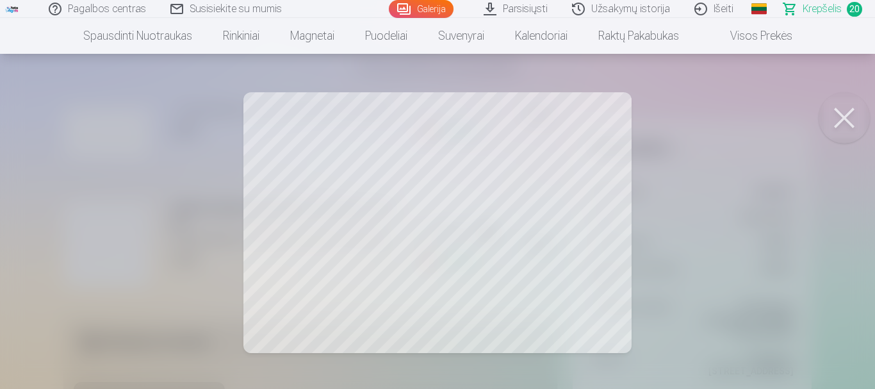
click at [842, 116] on button at bounding box center [843, 117] width 51 height 51
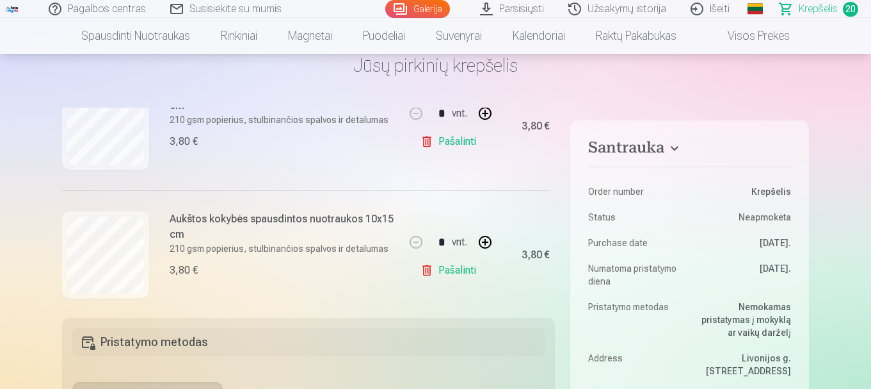
scroll to position [1344, 0]
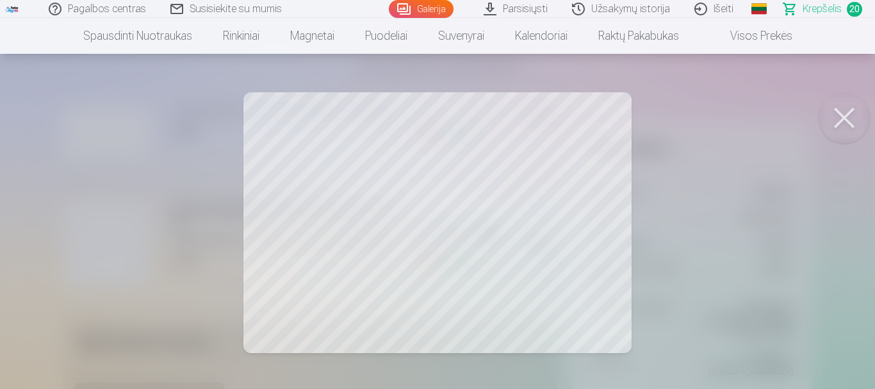
click at [856, 117] on button at bounding box center [843, 117] width 51 height 51
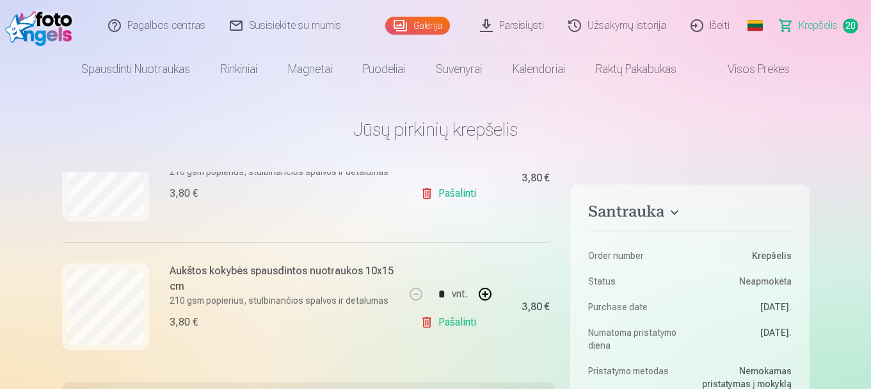
scroll to position [2513, 0]
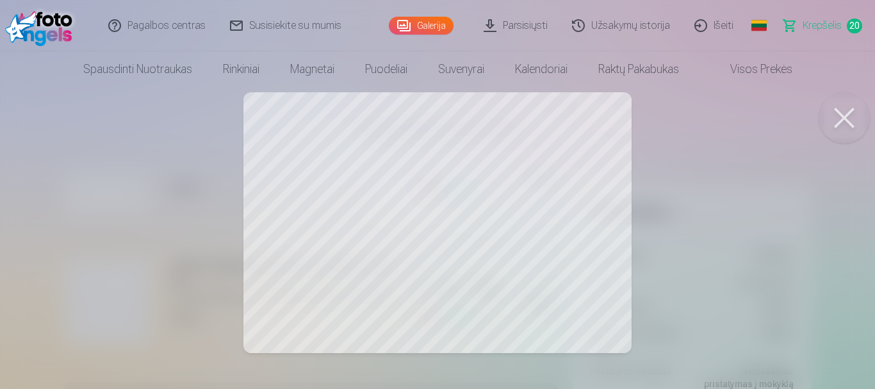
click at [842, 127] on button at bounding box center [843, 117] width 51 height 51
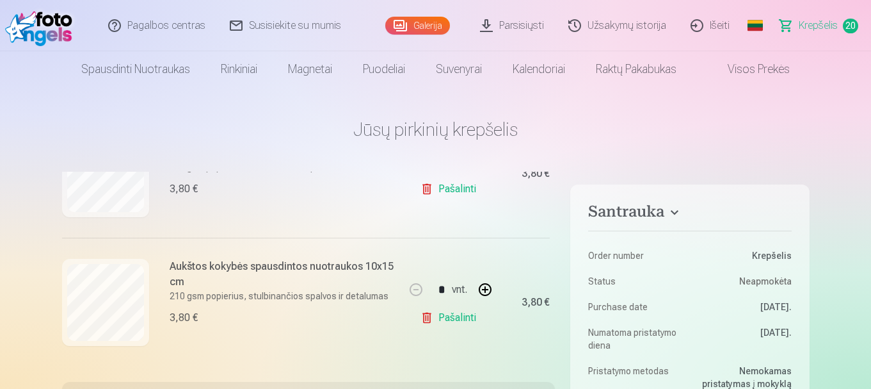
click at [447, 317] on link "Pašalinti" at bounding box center [451, 318] width 61 height 26
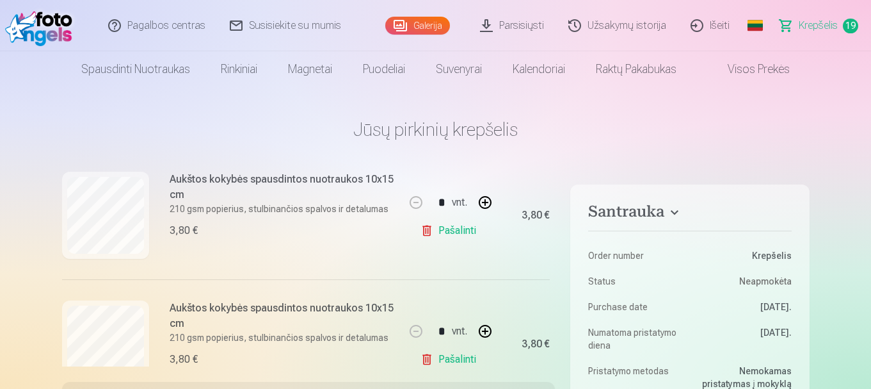
scroll to position [2320, 0]
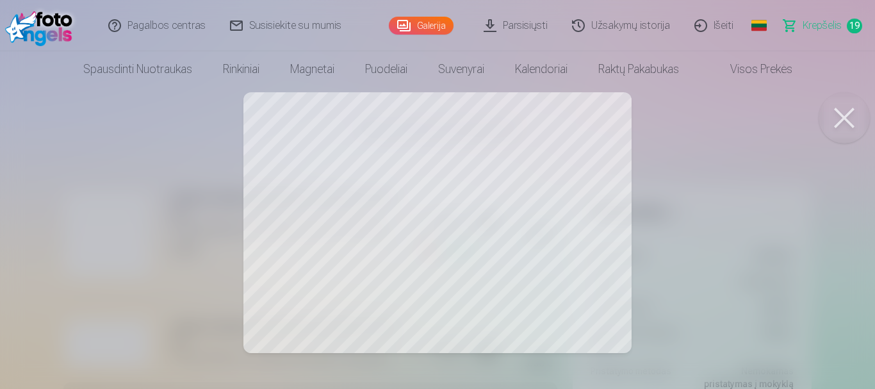
click at [850, 129] on button at bounding box center [843, 117] width 51 height 51
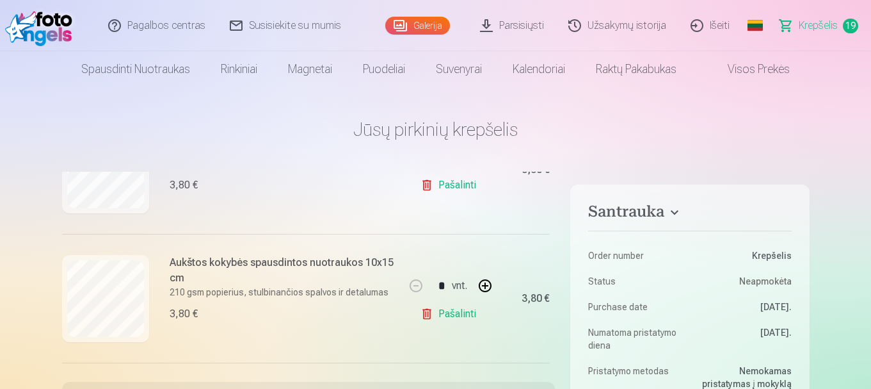
scroll to position [2192, 0]
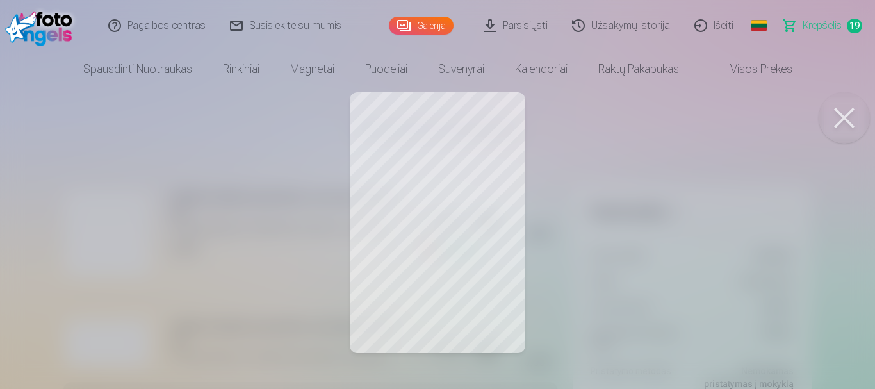
click at [843, 114] on button at bounding box center [843, 117] width 51 height 51
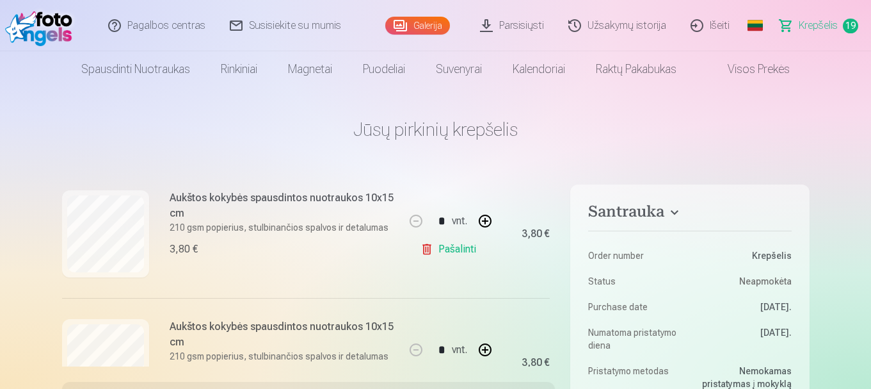
click at [448, 252] on link "Pašalinti" at bounding box center [451, 249] width 61 height 26
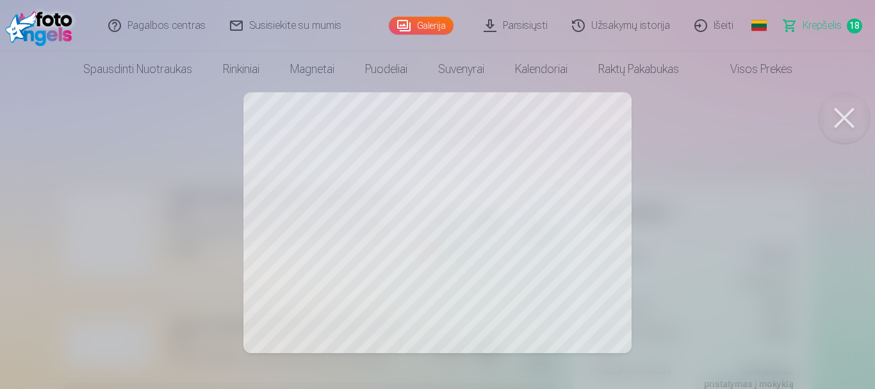
click at [847, 119] on button at bounding box center [843, 117] width 51 height 51
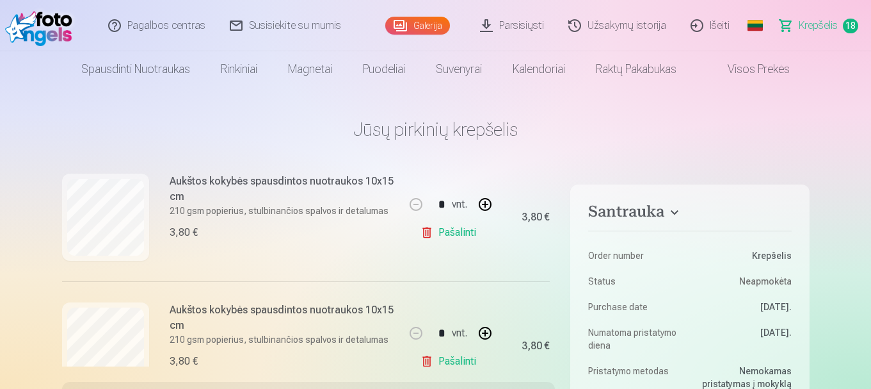
scroll to position [2064, 0]
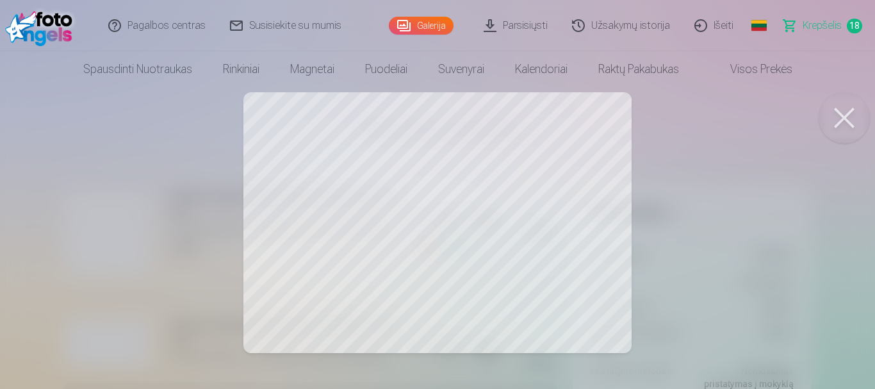
click at [848, 122] on button at bounding box center [843, 117] width 51 height 51
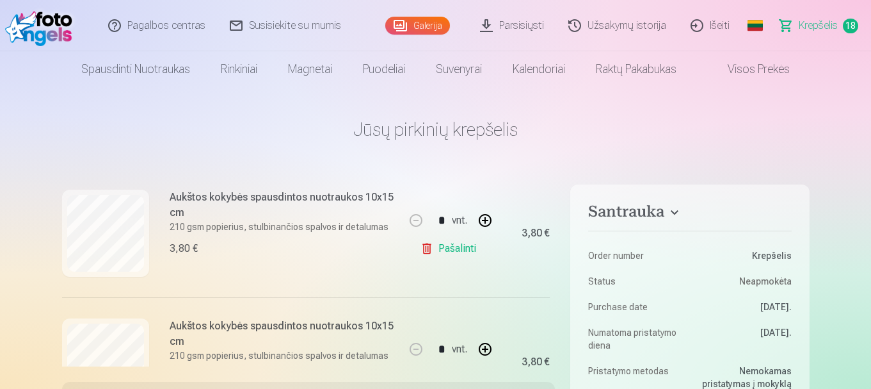
click at [458, 250] on link "Pašalinti" at bounding box center [451, 249] width 61 height 26
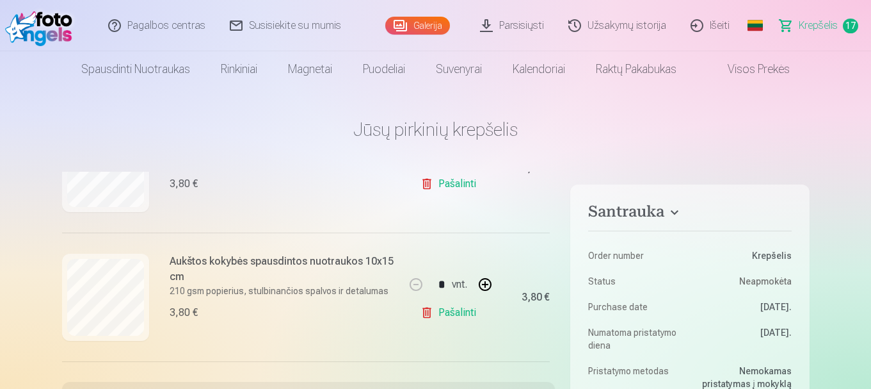
scroll to position [1936, 0]
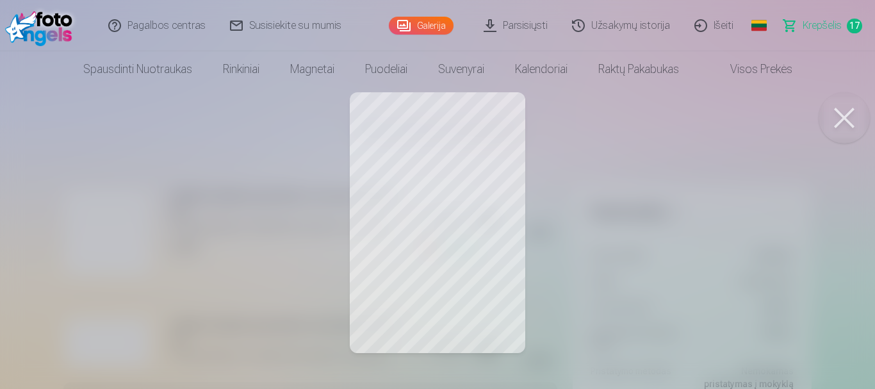
click at [851, 128] on button at bounding box center [843, 117] width 51 height 51
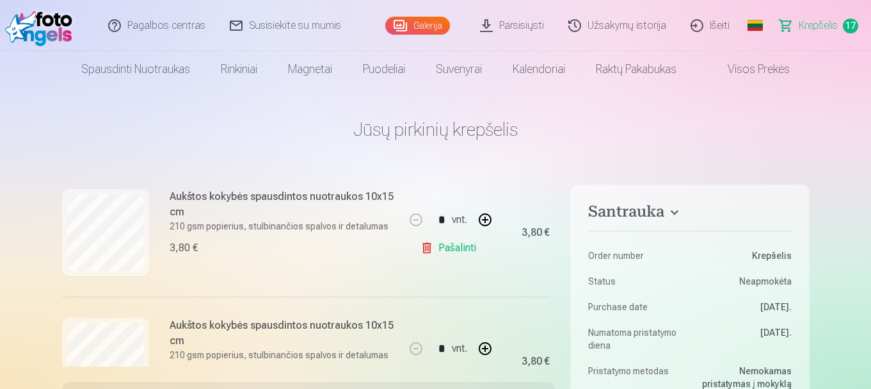
click at [458, 250] on link "Pašalinti" at bounding box center [451, 248] width 61 height 26
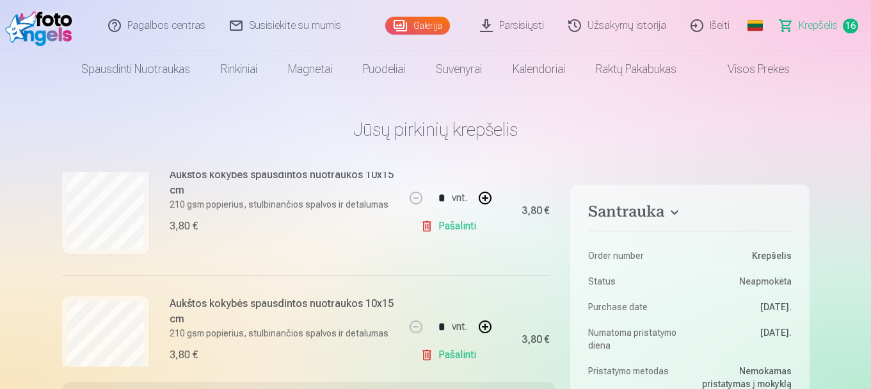
scroll to position [1680, 0]
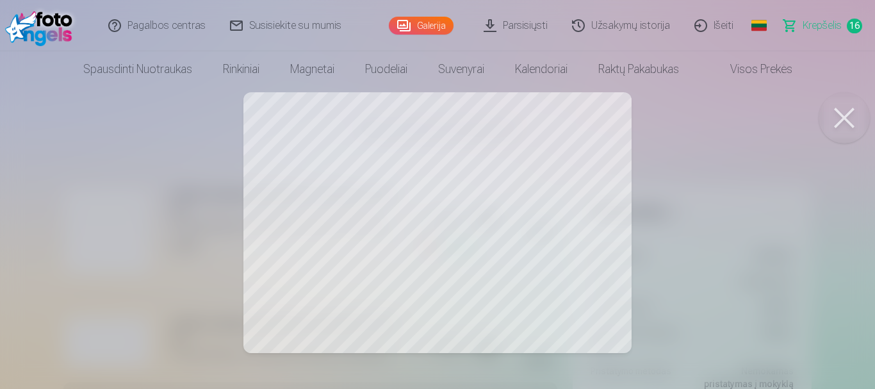
click at [840, 127] on button at bounding box center [843, 117] width 51 height 51
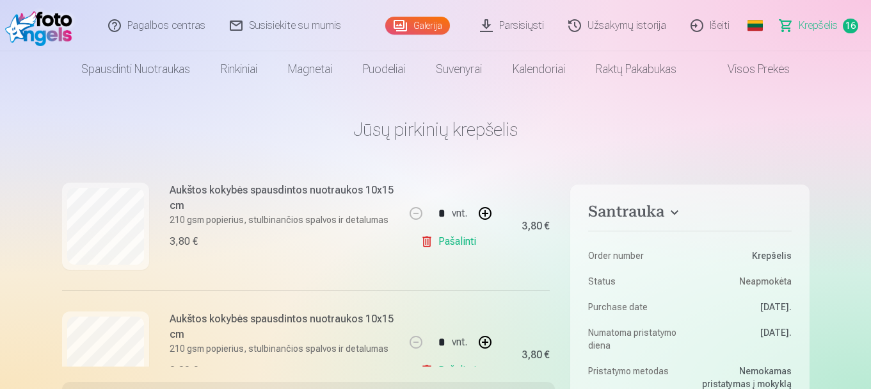
scroll to position [1424, 0]
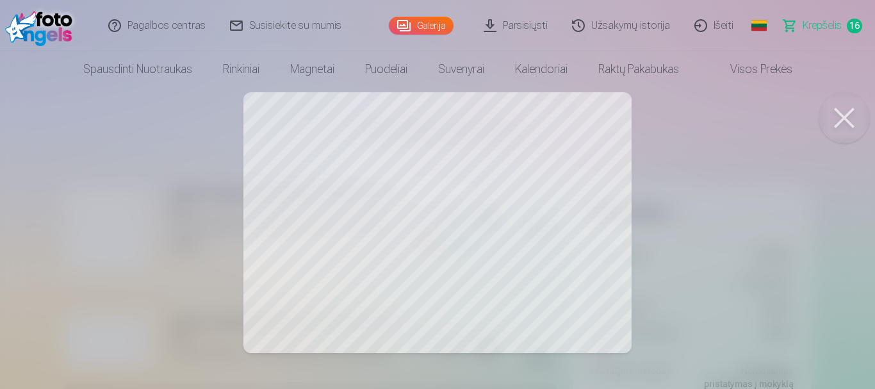
click at [848, 105] on button at bounding box center [843, 117] width 51 height 51
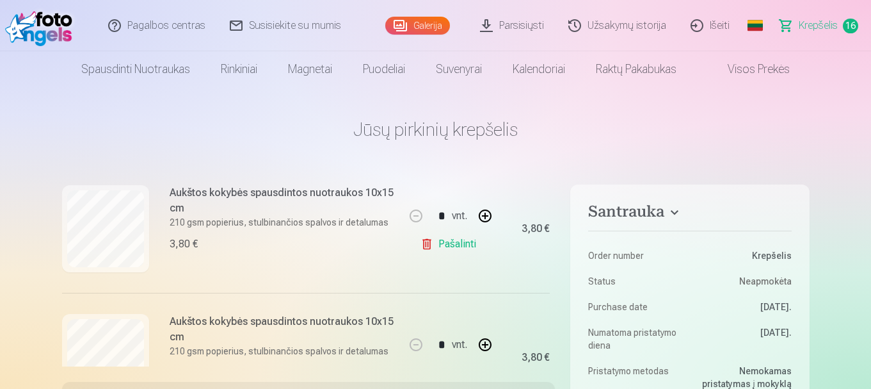
scroll to position [1296, 0]
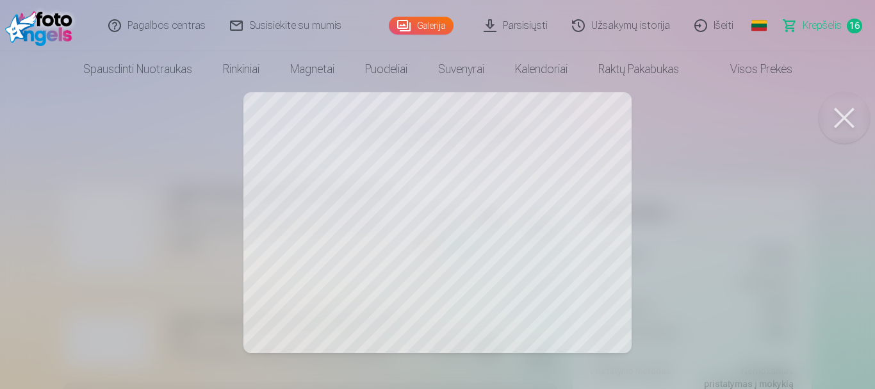
click at [834, 113] on button at bounding box center [843, 117] width 51 height 51
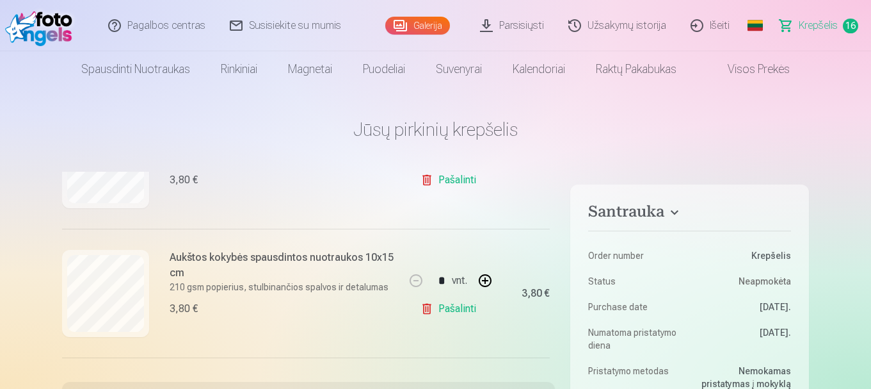
scroll to position [1424, 0]
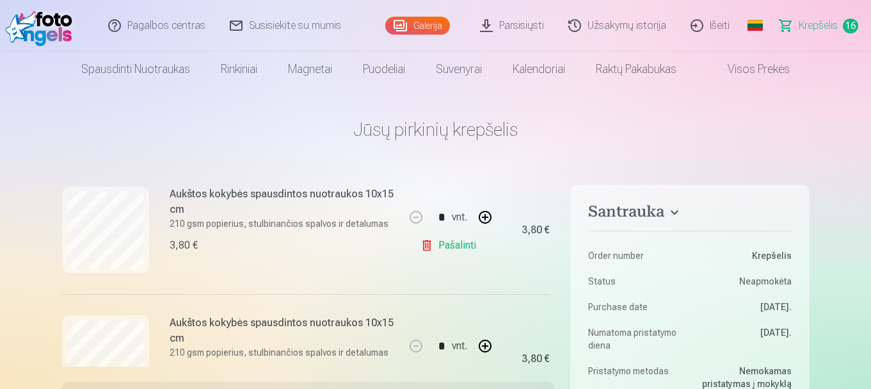
click at [453, 248] on link "Pašalinti" at bounding box center [451, 245] width 61 height 26
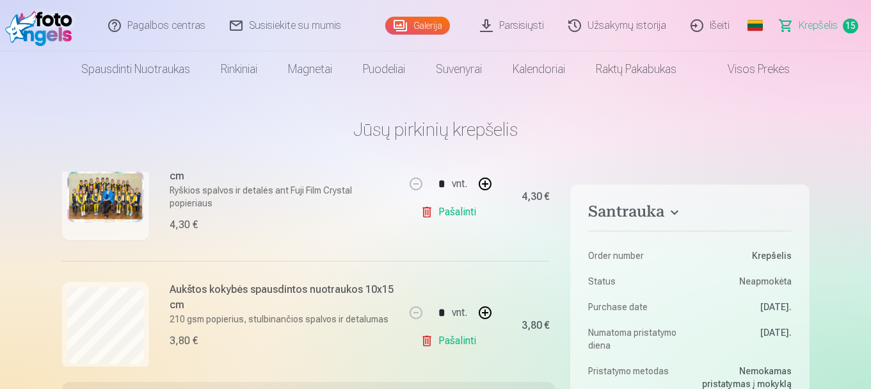
scroll to position [192, 0]
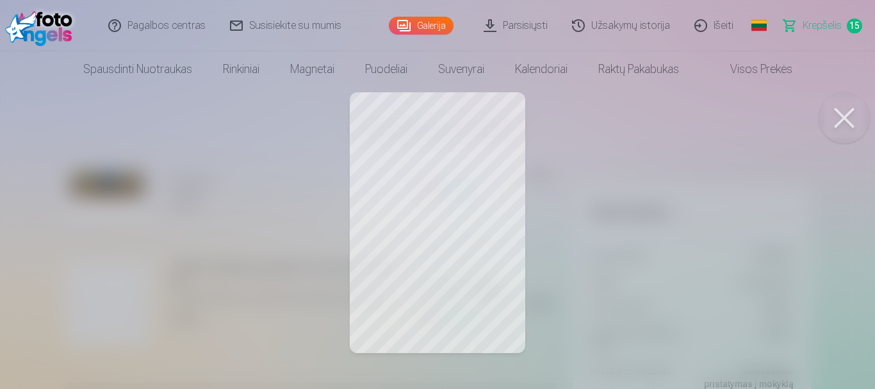
click at [843, 121] on button at bounding box center [843, 117] width 51 height 51
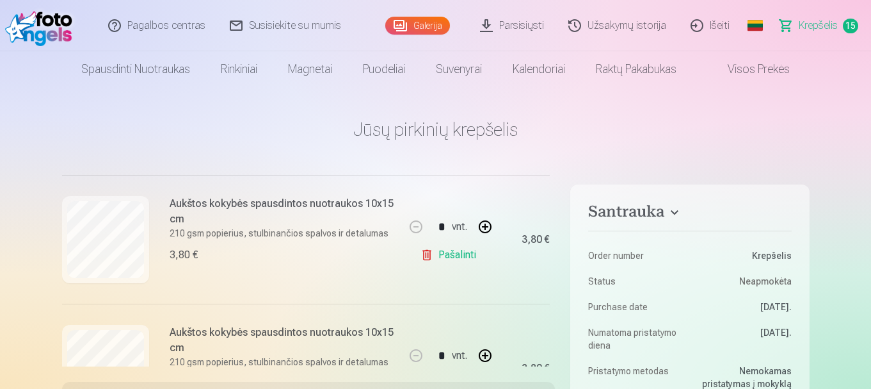
scroll to position [320, 0]
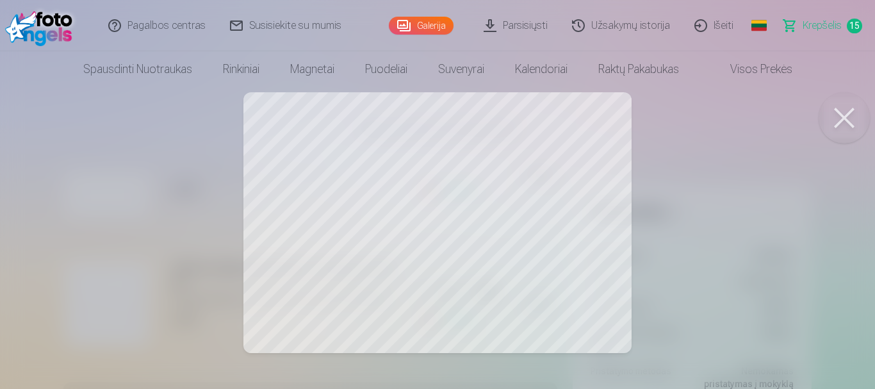
click at [848, 122] on button at bounding box center [843, 117] width 51 height 51
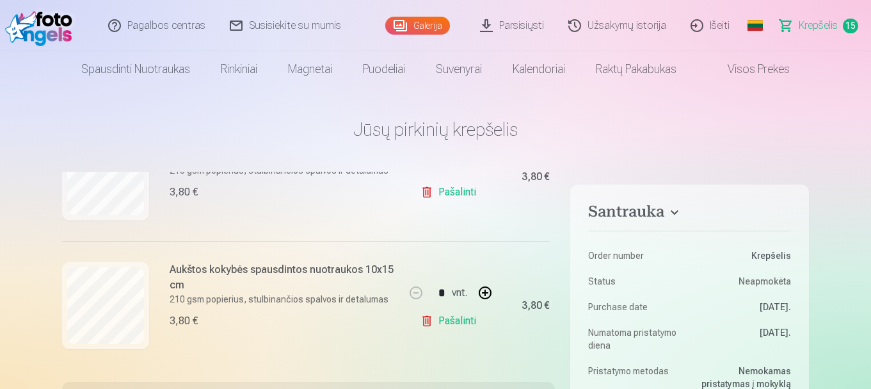
scroll to position [448, 0]
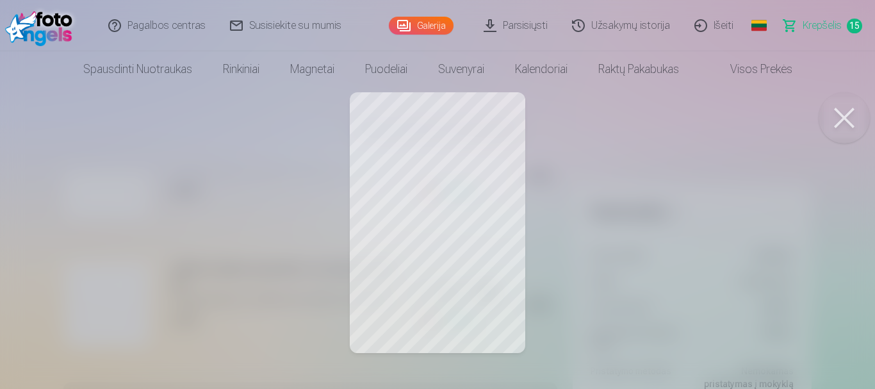
drag, startPoint x: 843, startPoint y: 115, endPoint x: 834, endPoint y: 119, distance: 10.0
click at [843, 116] on button at bounding box center [843, 117] width 51 height 51
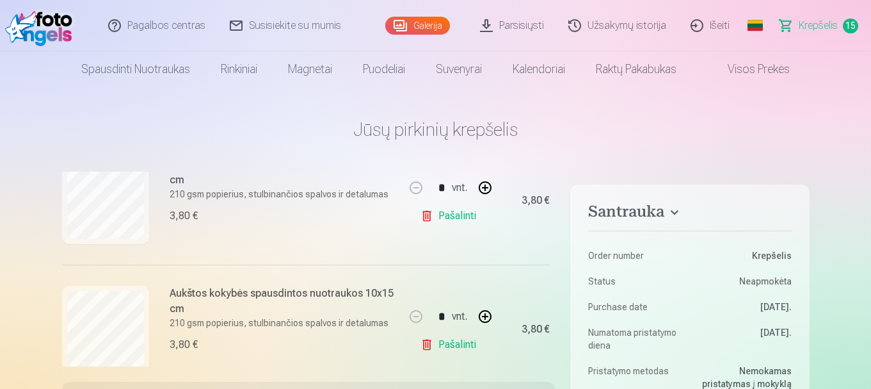
scroll to position [832, 0]
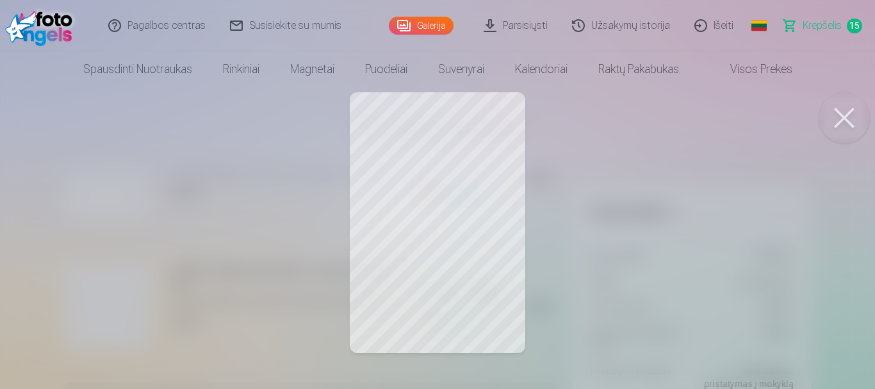
click at [850, 120] on button at bounding box center [843, 117] width 51 height 51
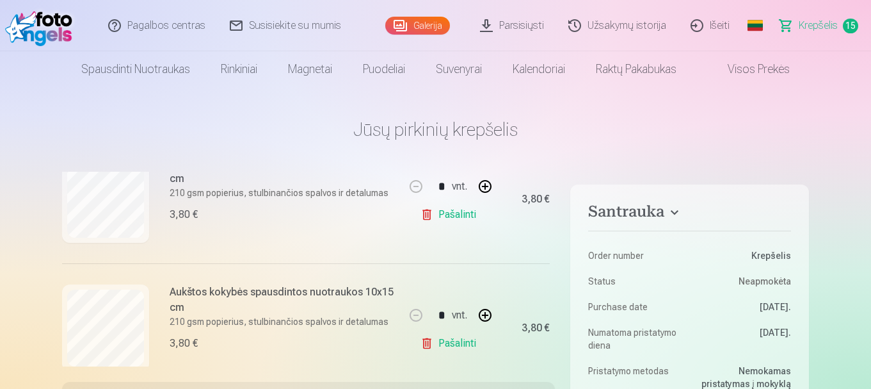
scroll to position [960, 0]
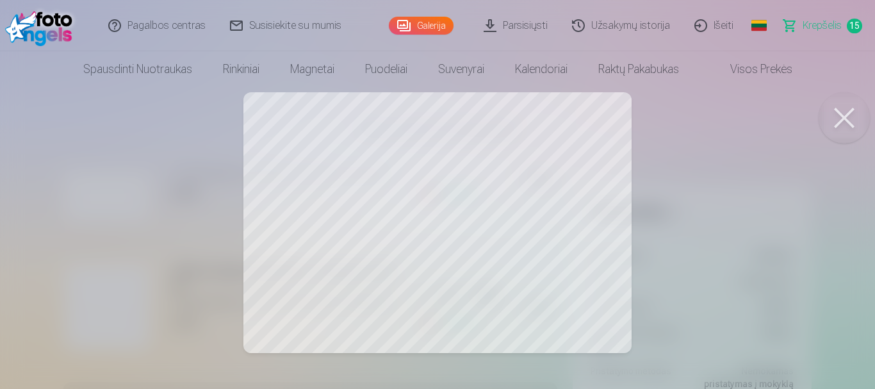
click at [846, 113] on button at bounding box center [843, 117] width 51 height 51
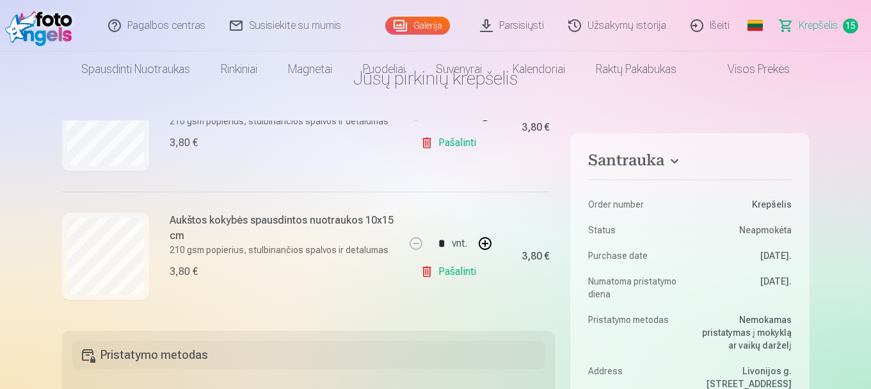
scroll to position [0, 0]
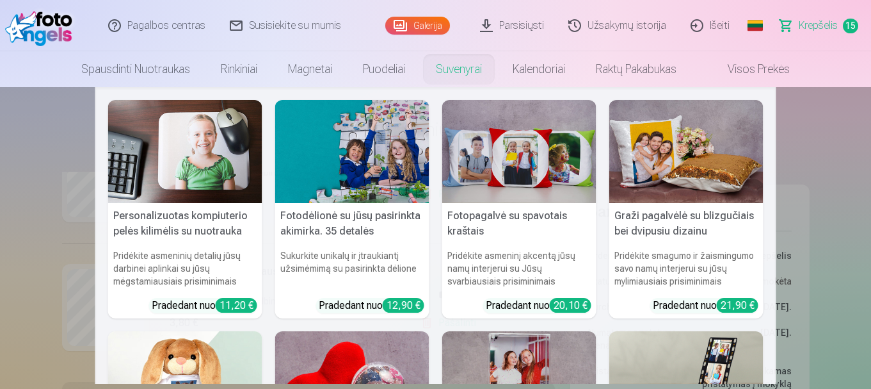
click at [453, 72] on link "Suvenyrai" at bounding box center [459, 69] width 77 height 36
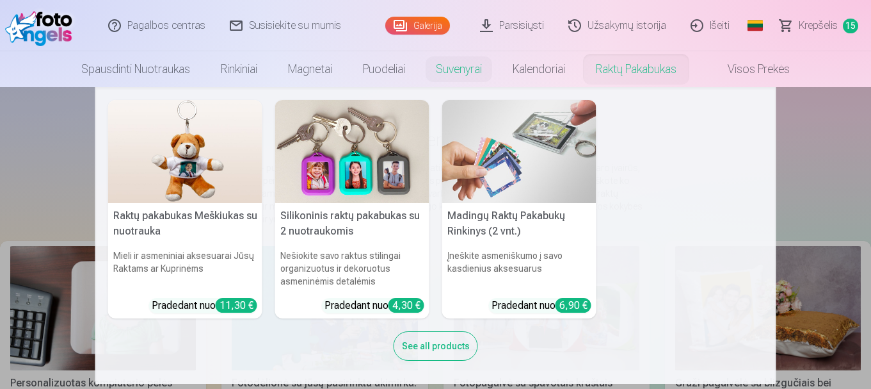
click at [634, 68] on link "Raktų pakabukas" at bounding box center [636, 69] width 111 height 36
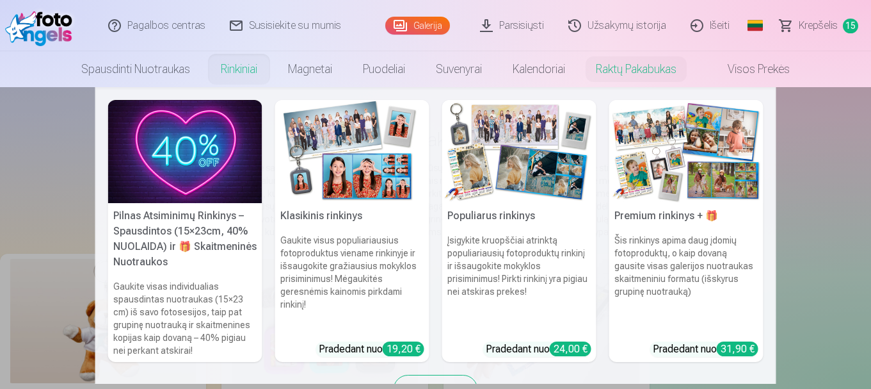
click at [242, 73] on link "Rinkiniai" at bounding box center [239, 69] width 67 height 36
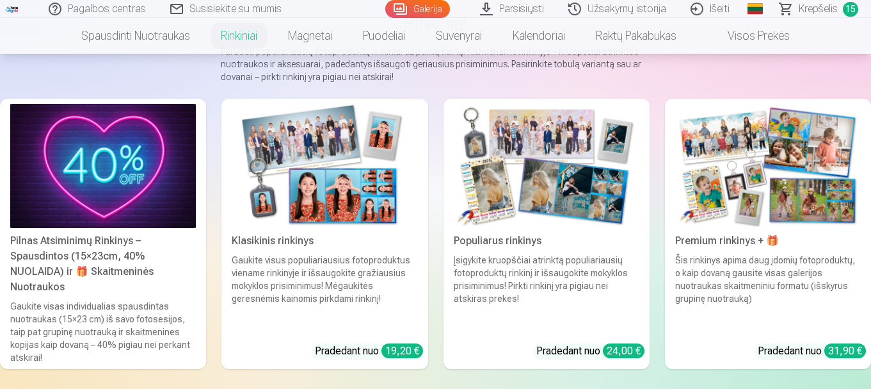
scroll to position [128, 0]
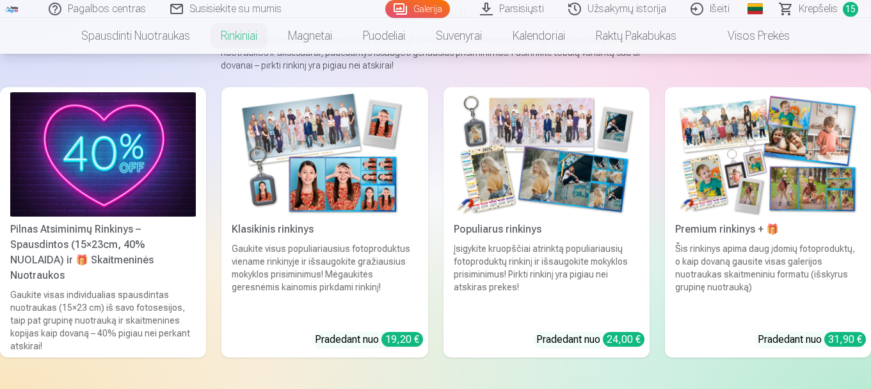
click at [361, 234] on div "Klasikinis rinkinys" at bounding box center [325, 229] width 196 height 15
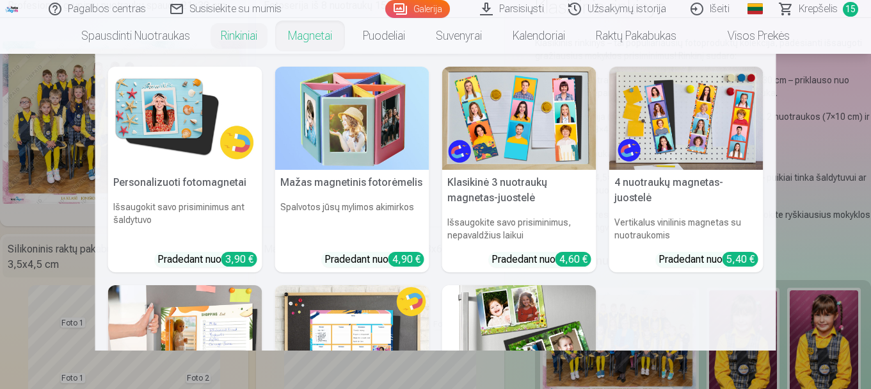
scroll to position [128, 0]
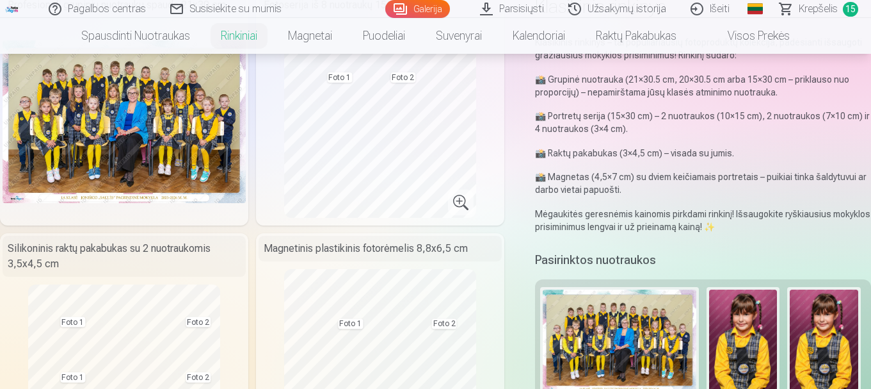
click at [752, 38] on link "Visos prekės" at bounding box center [748, 36] width 113 height 36
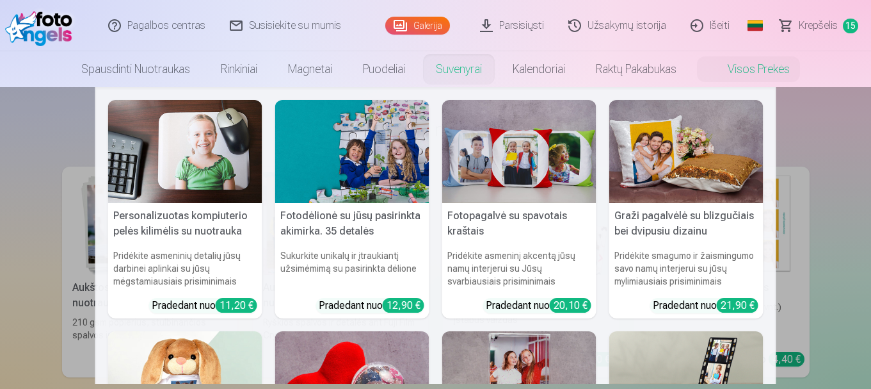
click at [467, 78] on link "Suvenyrai" at bounding box center [459, 69] width 77 height 36
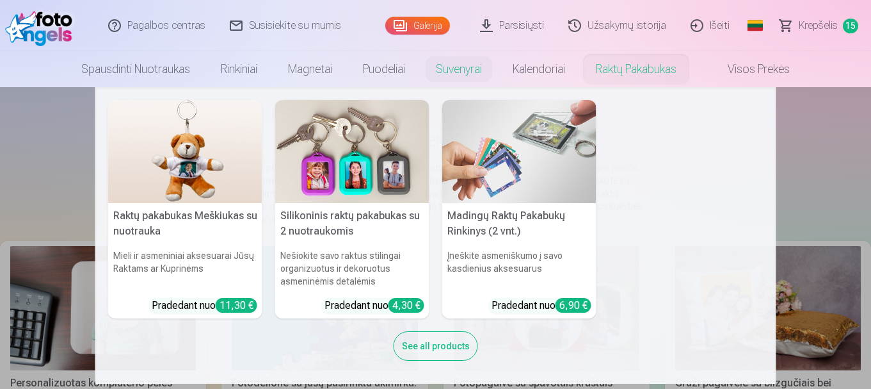
click at [648, 74] on link "Raktų pakabukas" at bounding box center [636, 69] width 111 height 36
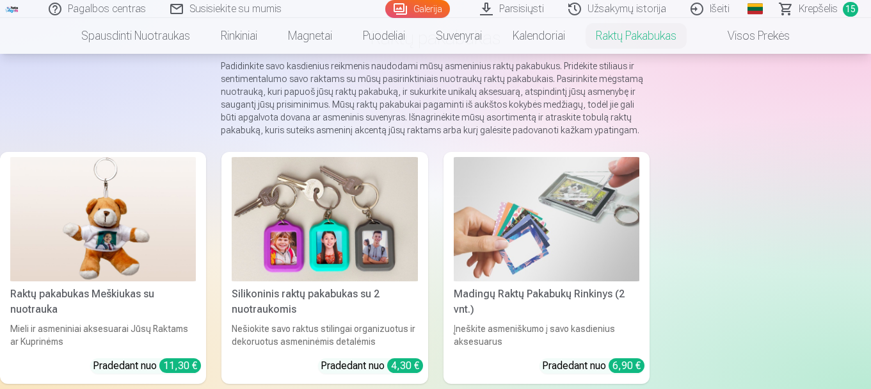
scroll to position [128, 0]
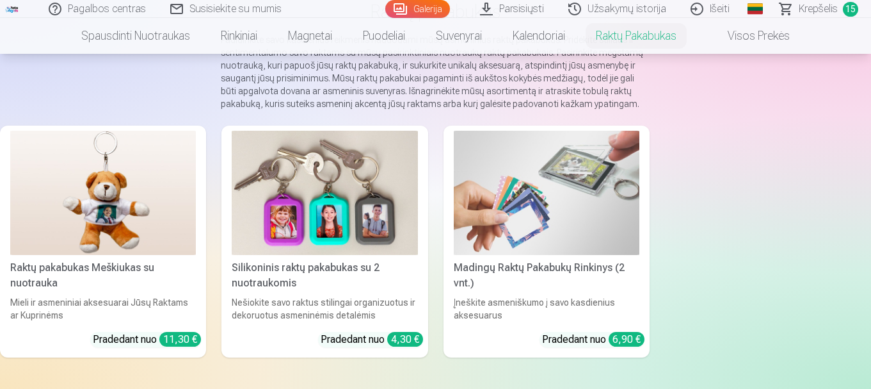
click at [524, 270] on div "Madingų Raktų Pakabukų Rinkinys (2 vnt.)" at bounding box center [547, 275] width 196 height 31
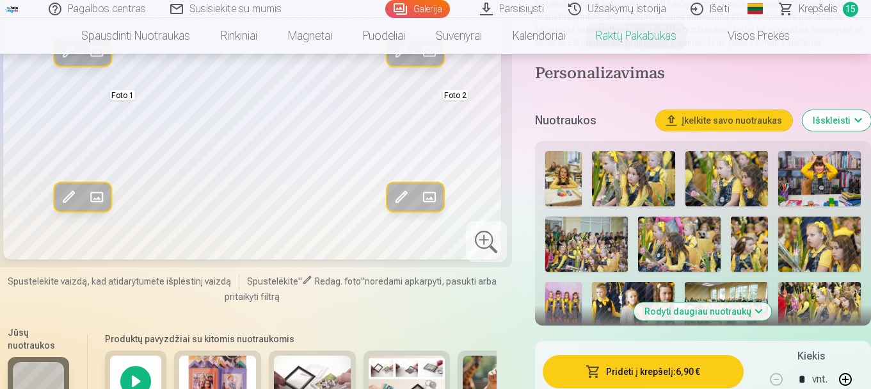
scroll to position [192, 0]
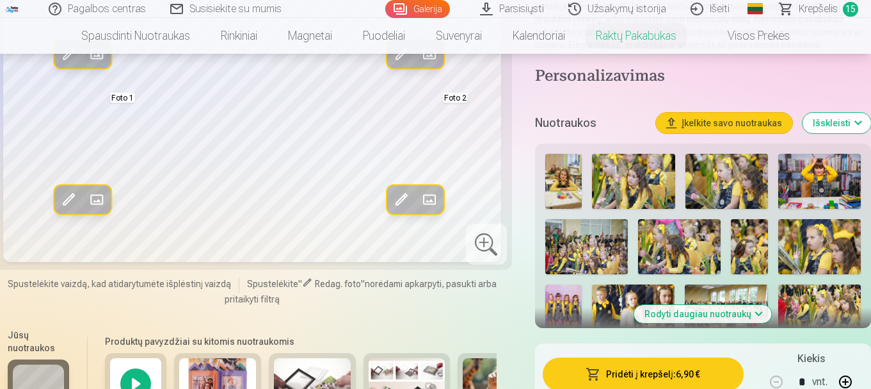
click at [756, 315] on button "Rodyti daugiau nuotraukų" at bounding box center [703, 314] width 138 height 18
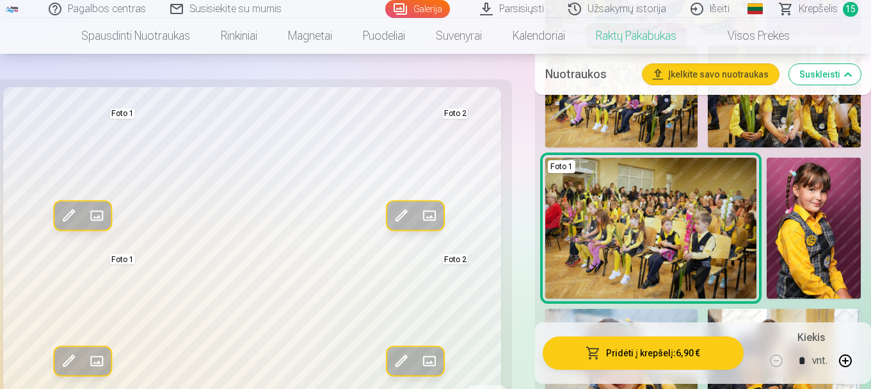
scroll to position [1088, 0]
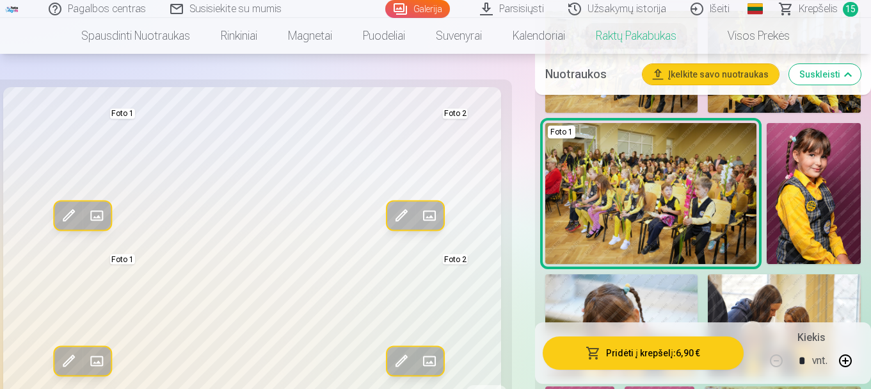
click at [803, 218] on img at bounding box center [814, 193] width 94 height 141
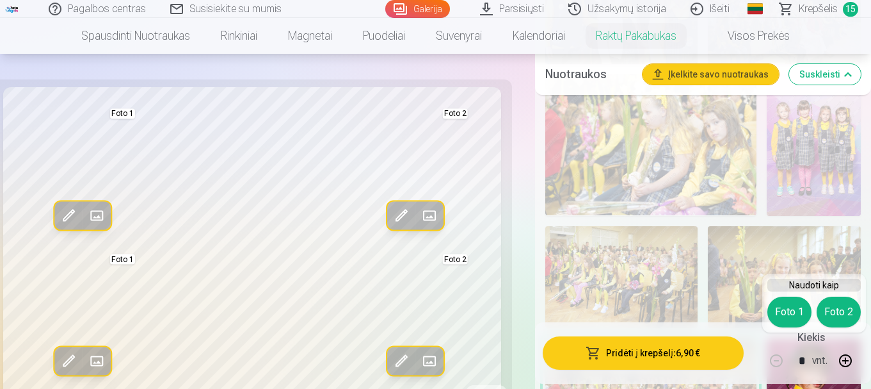
scroll to position [1024, 0]
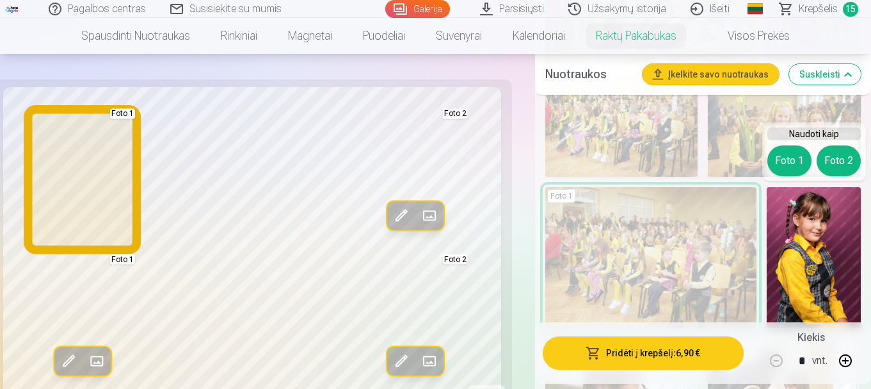
click at [791, 166] on button "Foto 1" at bounding box center [790, 160] width 44 height 31
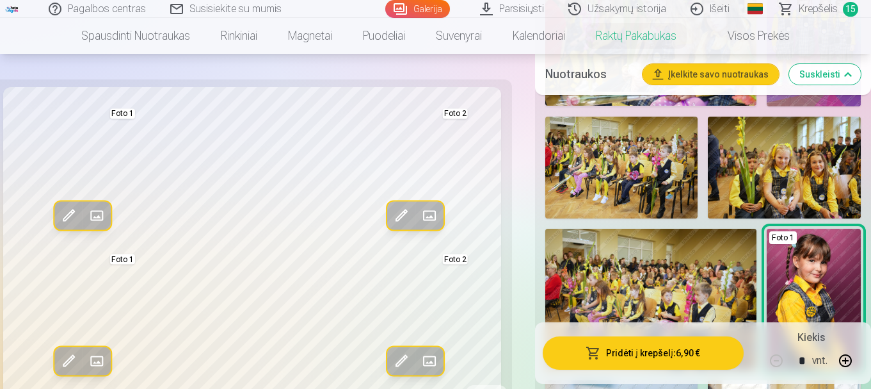
scroll to position [960, 0]
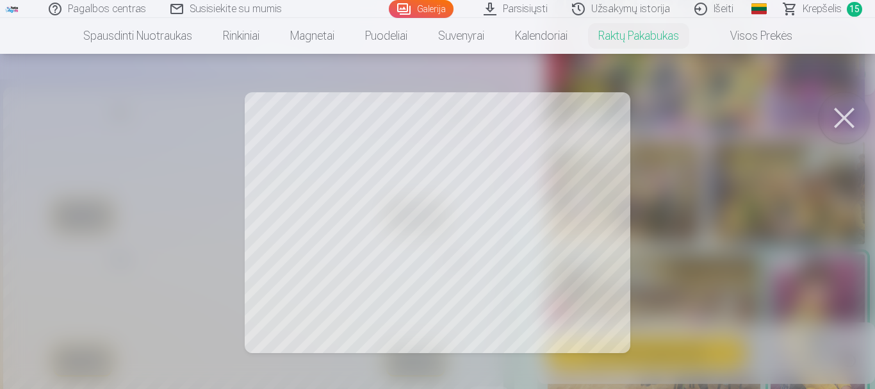
click at [841, 120] on button at bounding box center [843, 117] width 51 height 51
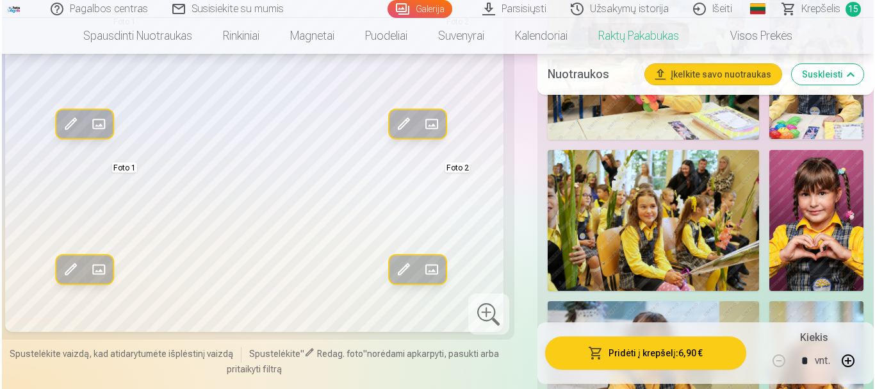
scroll to position [3329, 0]
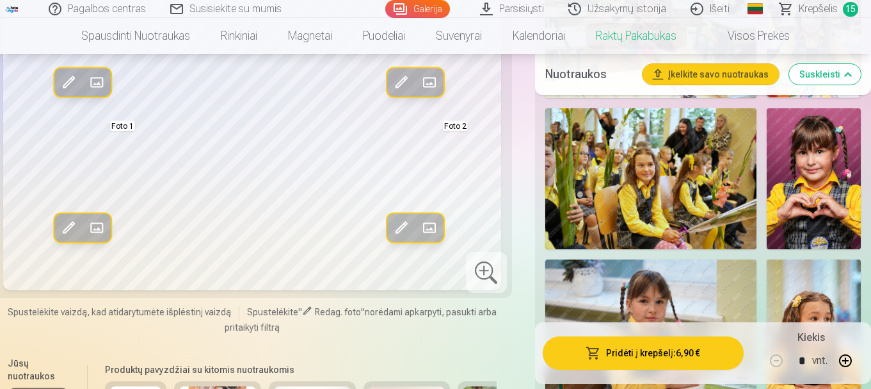
click at [629, 191] on img at bounding box center [650, 178] width 211 height 141
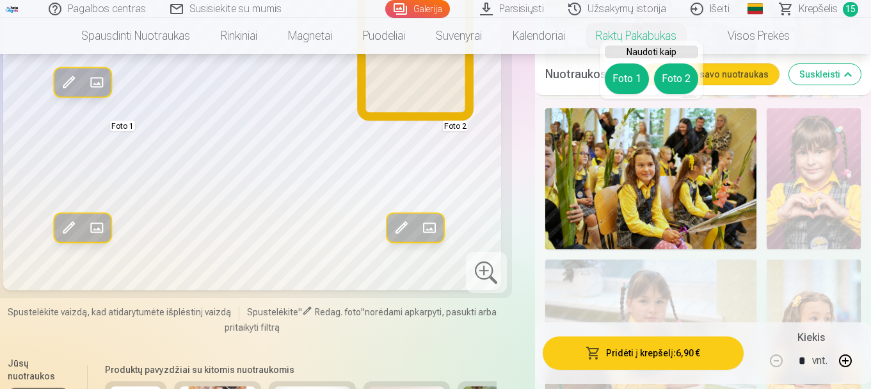
click at [671, 84] on button "Foto 2" at bounding box center [676, 78] width 44 height 31
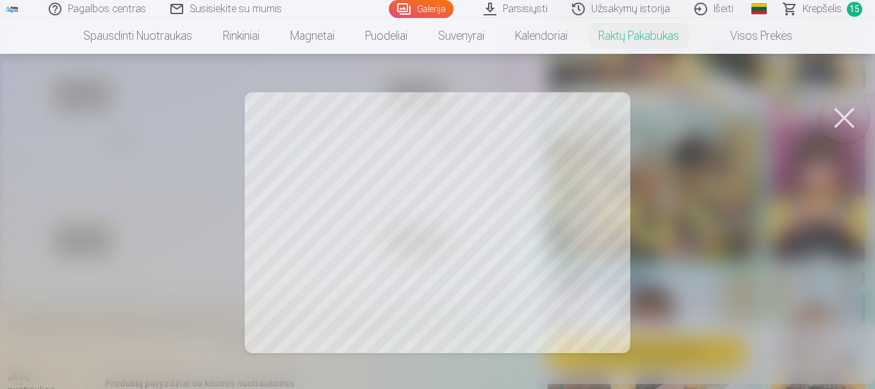
click at [850, 117] on button at bounding box center [843, 117] width 51 height 51
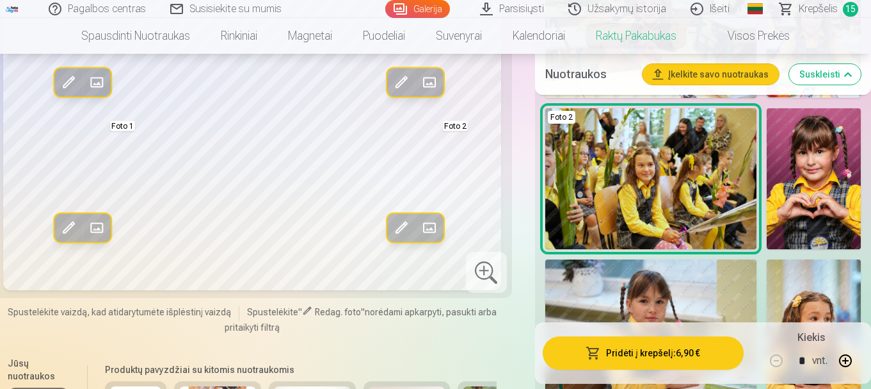
click at [696, 359] on button "Pridėti į krepšelį : 6,90 €" at bounding box center [643, 352] width 201 height 33
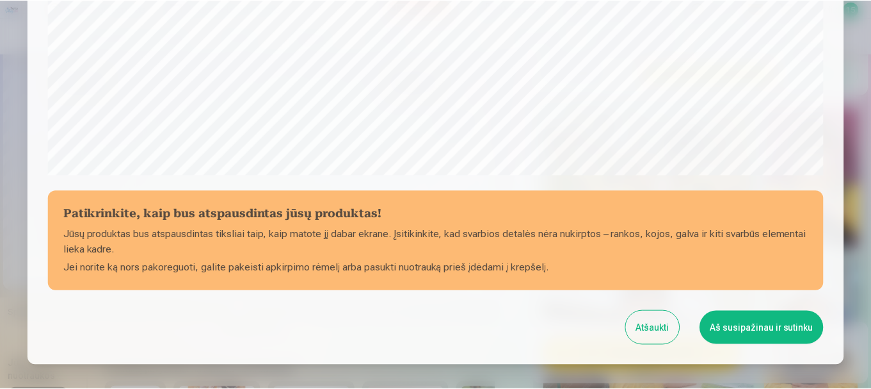
scroll to position [533, 0]
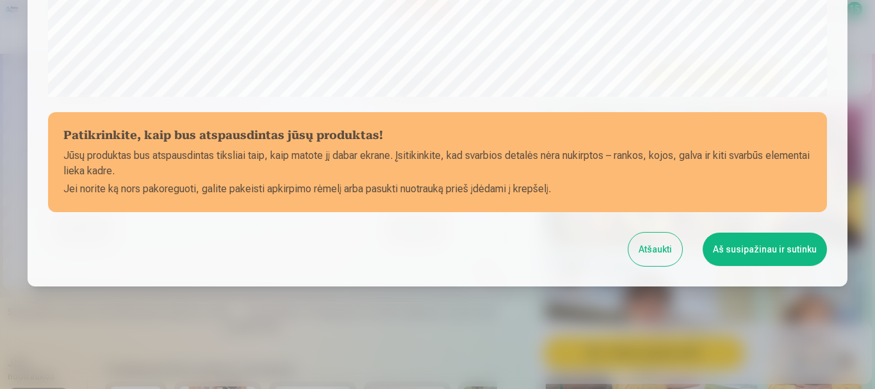
click at [757, 254] on button "Aš susipažinau ir sutinku" at bounding box center [764, 248] width 124 height 33
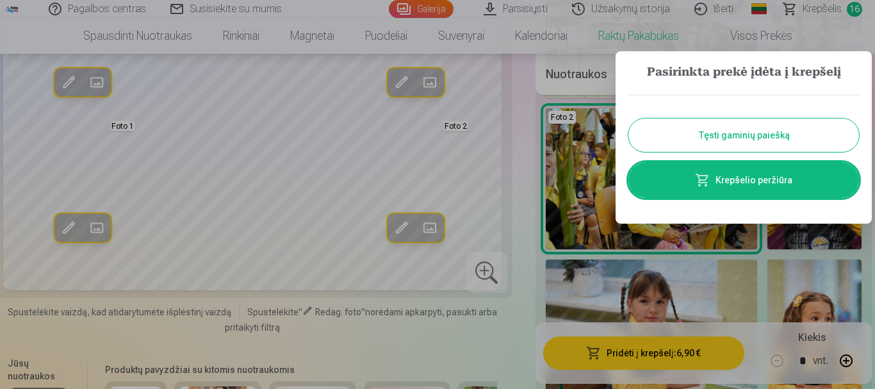
click at [748, 181] on link "Krepšelio peržiūra" at bounding box center [743, 180] width 230 height 36
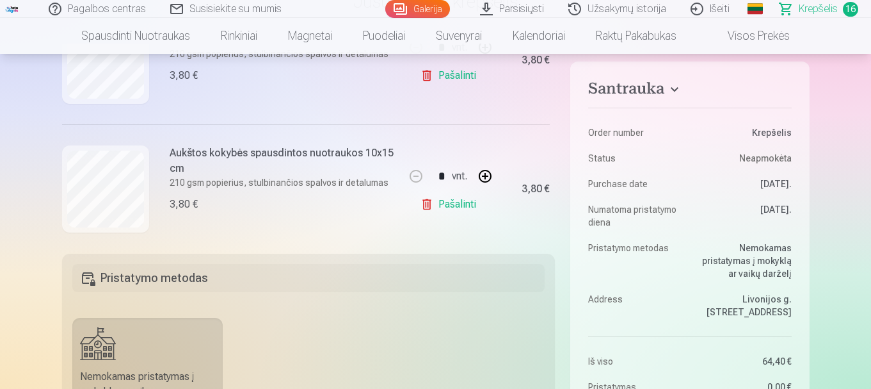
scroll to position [1870, 0]
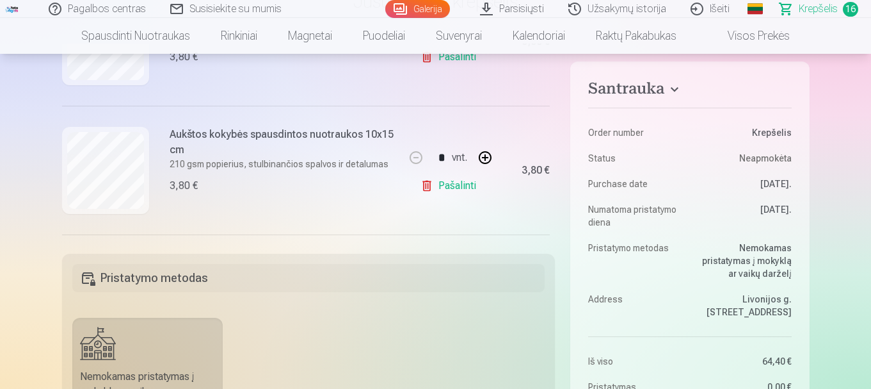
click at [444, 186] on link "Pašalinti" at bounding box center [451, 186] width 61 height 26
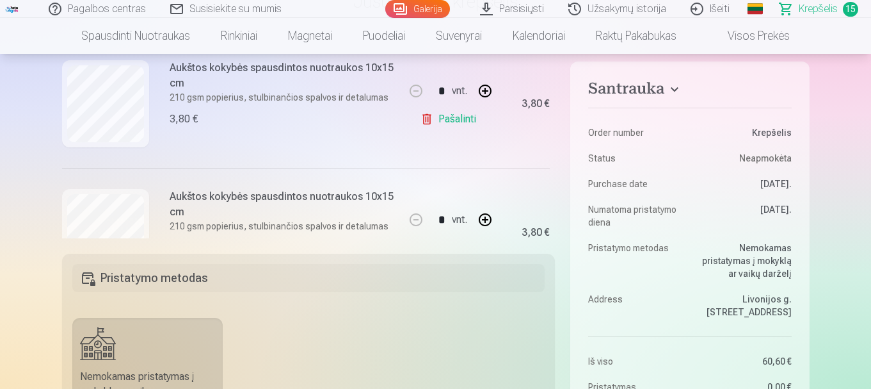
scroll to position [1357, 0]
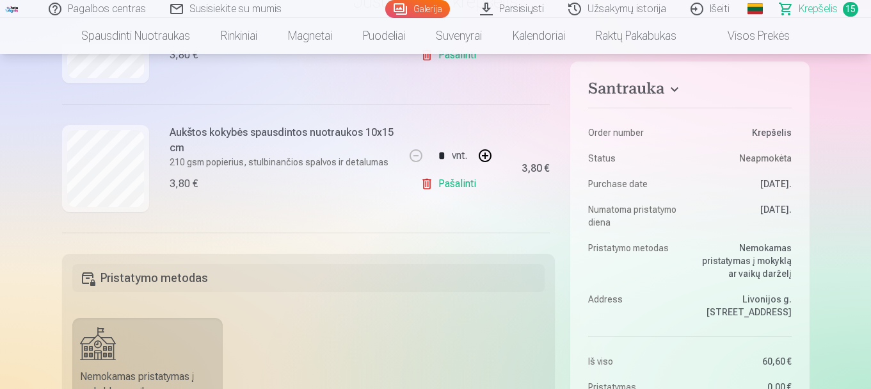
click at [449, 186] on link "Pašalinti" at bounding box center [451, 184] width 61 height 26
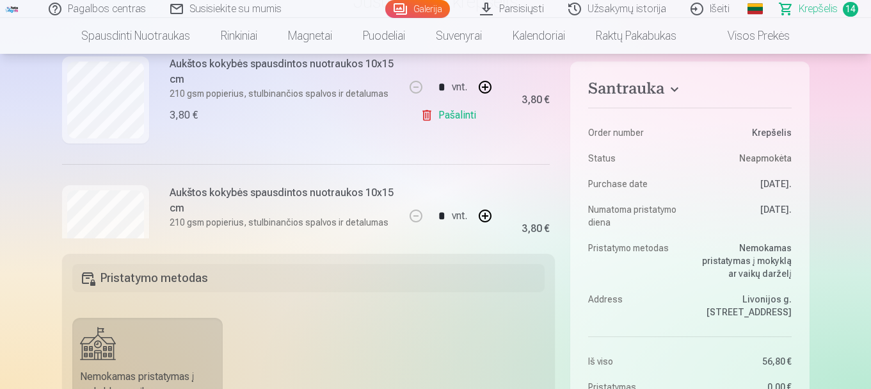
scroll to position [397, 0]
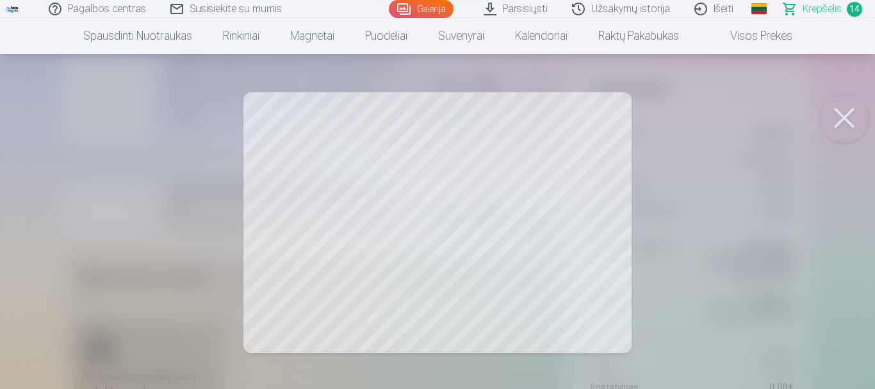
click at [855, 120] on button at bounding box center [843, 117] width 51 height 51
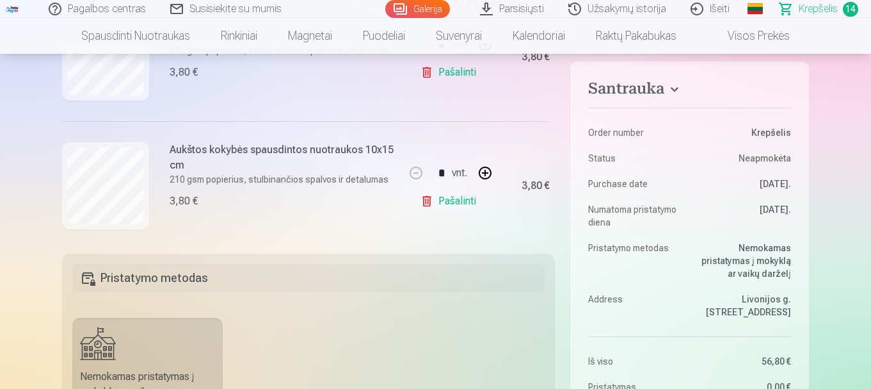
scroll to position [461, 0]
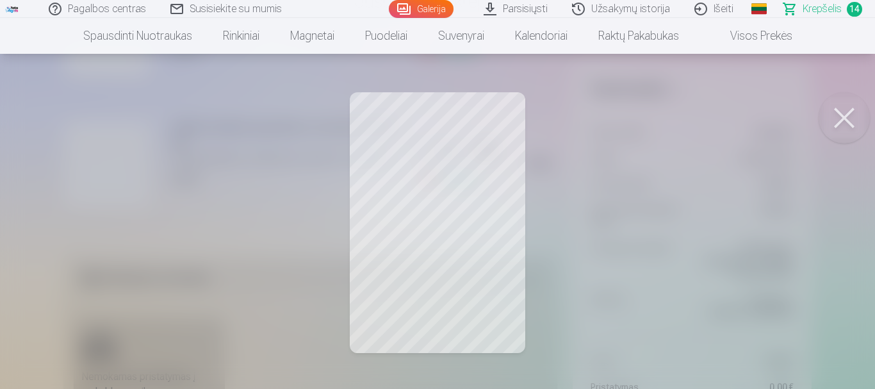
click at [839, 115] on button at bounding box center [843, 117] width 51 height 51
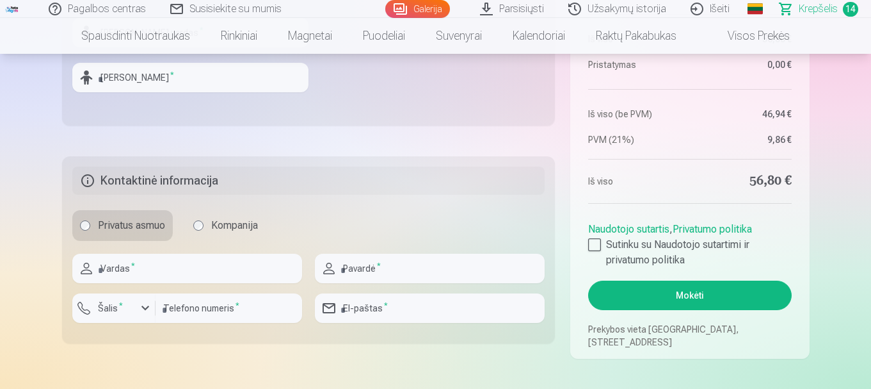
scroll to position [640, 0]
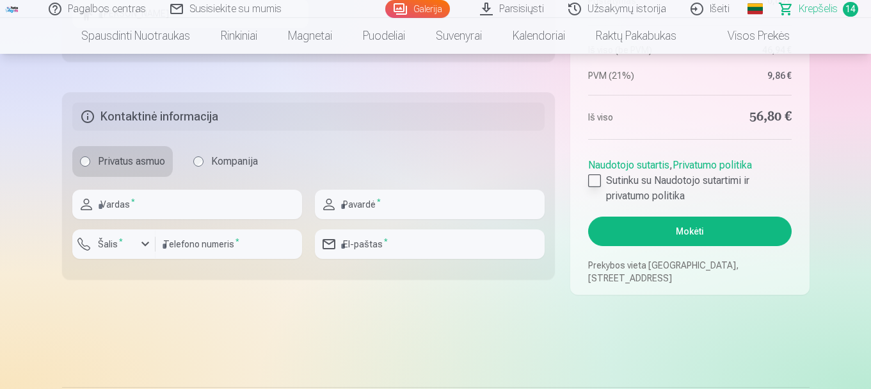
click at [595, 179] on div at bounding box center [594, 180] width 13 height 13
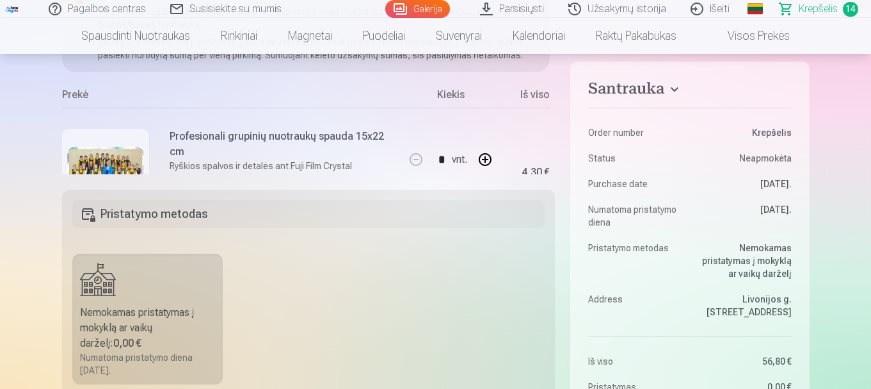
scroll to position [0, 0]
click at [434, 11] on link "Galerija" at bounding box center [417, 9] width 65 height 18
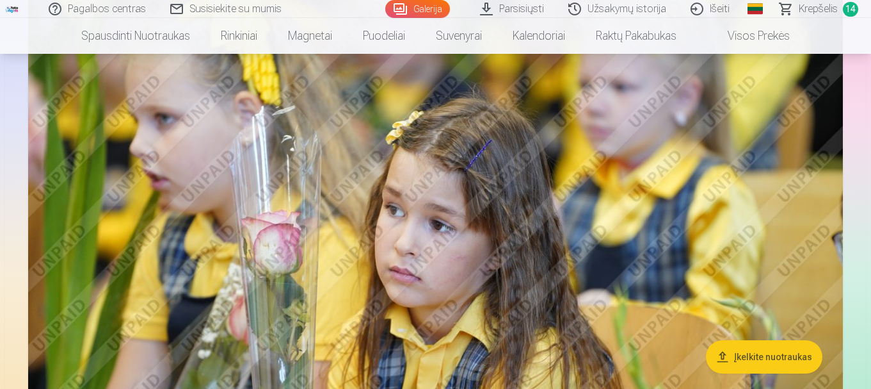
scroll to position [384, 0]
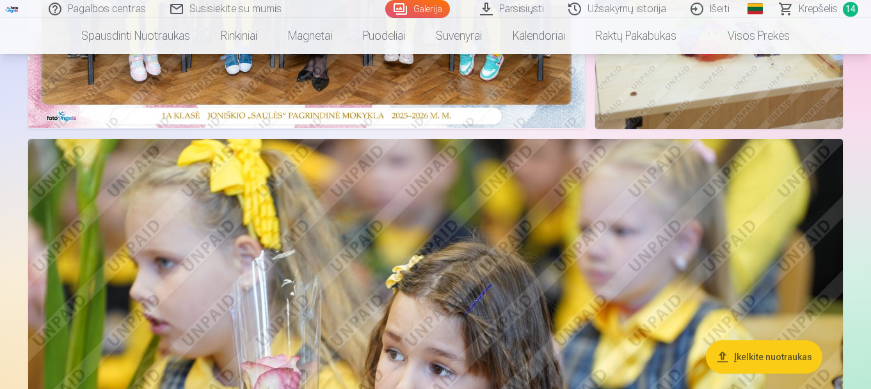
click at [819, 10] on span "Krepšelis" at bounding box center [818, 8] width 39 height 15
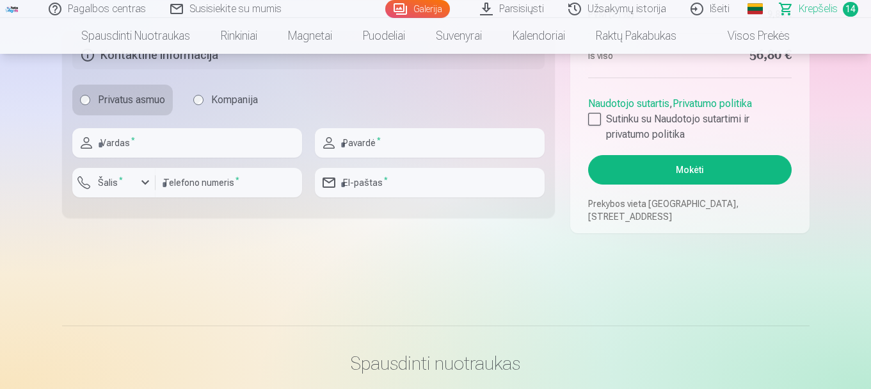
scroll to position [704, 0]
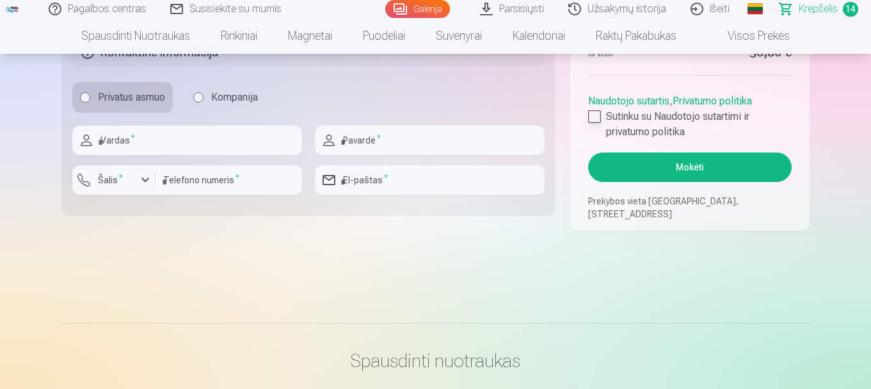
click at [595, 116] on div at bounding box center [594, 116] width 13 height 13
click at [693, 175] on button "Mokėti" at bounding box center [689, 166] width 203 height 29
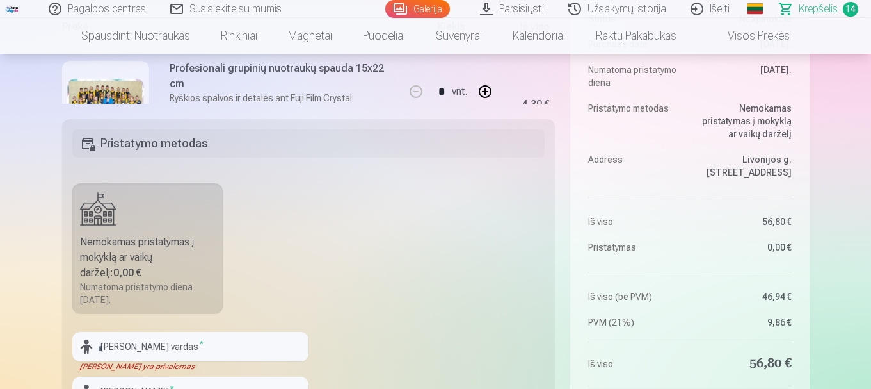
scroll to position [256, 0]
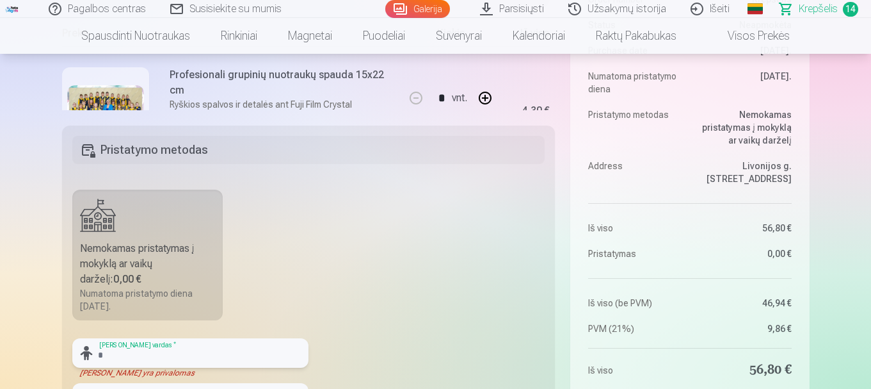
click at [179, 354] on input "text" at bounding box center [190, 352] width 236 height 29
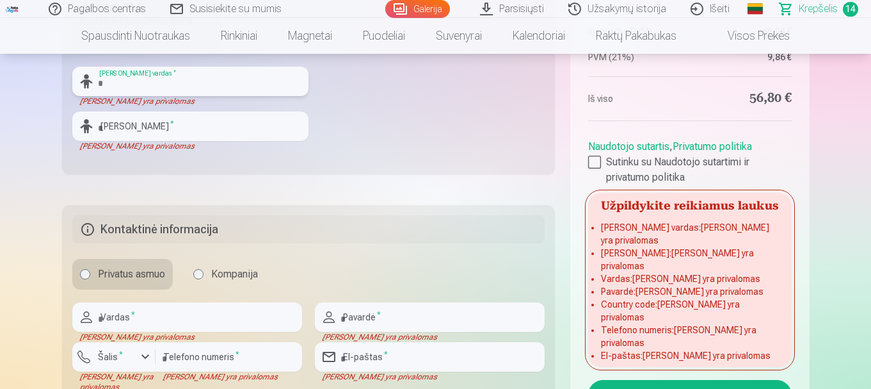
scroll to position [448, 0]
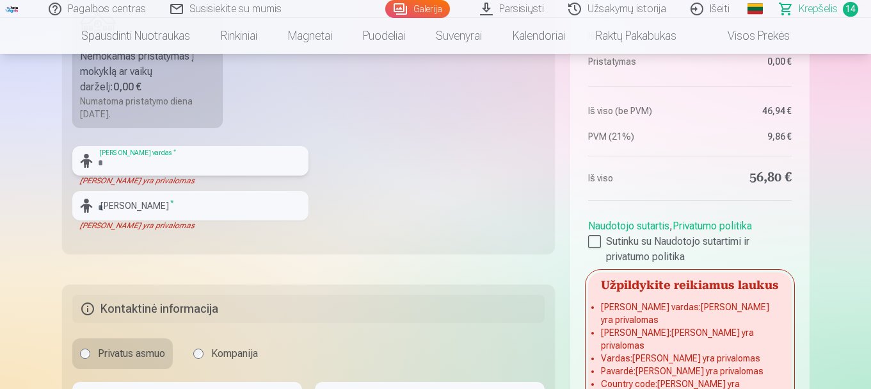
click at [141, 168] on input "text" at bounding box center [190, 160] width 236 height 29
type input "*"
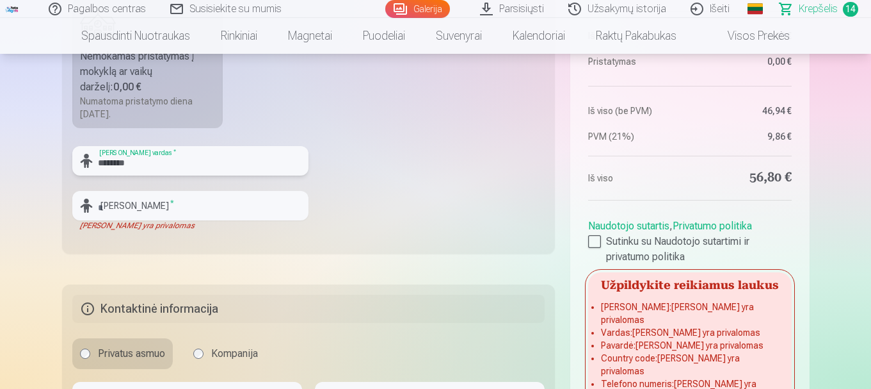
type input "*******"
click at [116, 214] on input "text" at bounding box center [190, 205] width 236 height 29
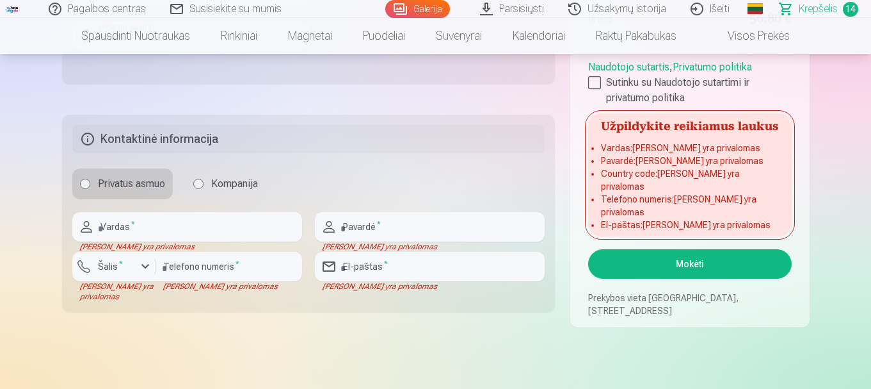
scroll to position [640, 0]
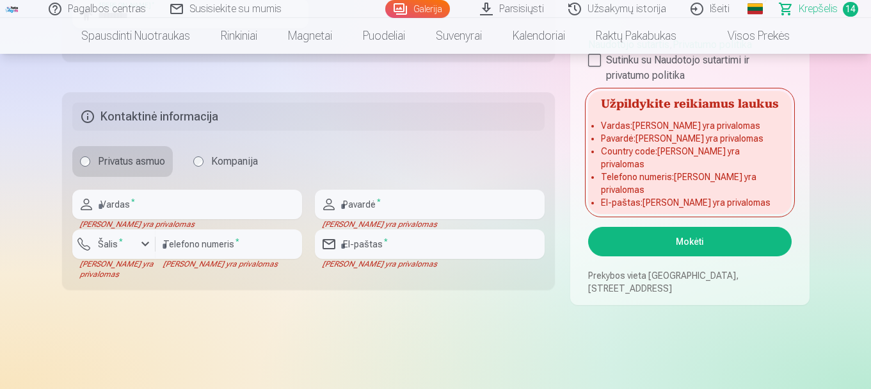
type input "*********"
click at [169, 208] on input "text" at bounding box center [187, 204] width 230 height 29
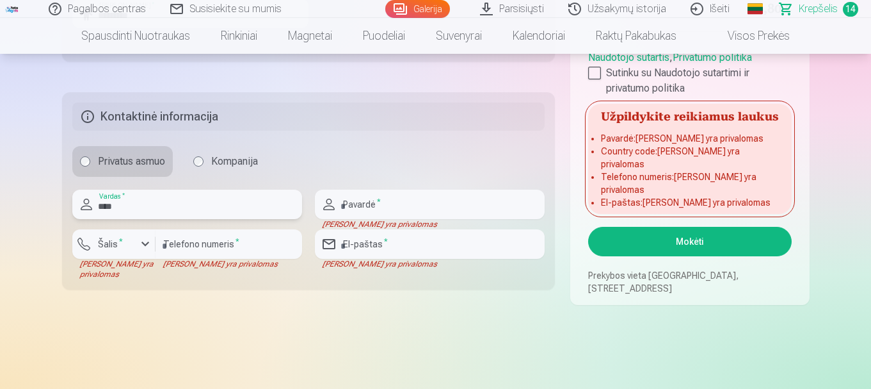
type input "****"
click at [392, 207] on input "text" at bounding box center [430, 204] width 230 height 29
click at [385, 205] on input "text" at bounding box center [430, 204] width 230 height 29
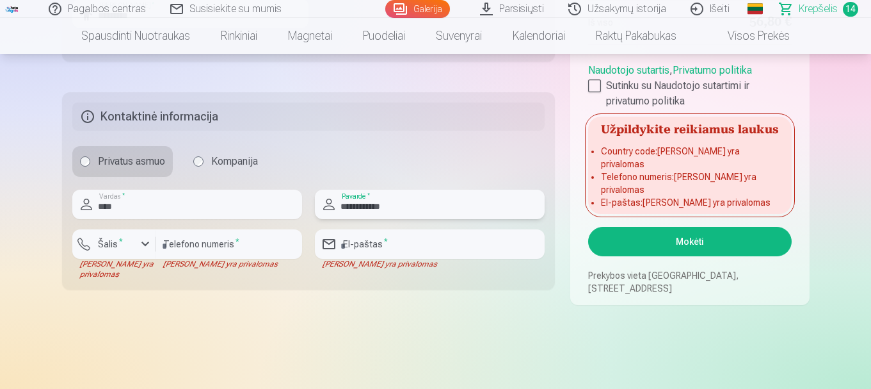
type input "**********"
click at [211, 250] on input "number" at bounding box center [229, 243] width 147 height 29
type input "********"
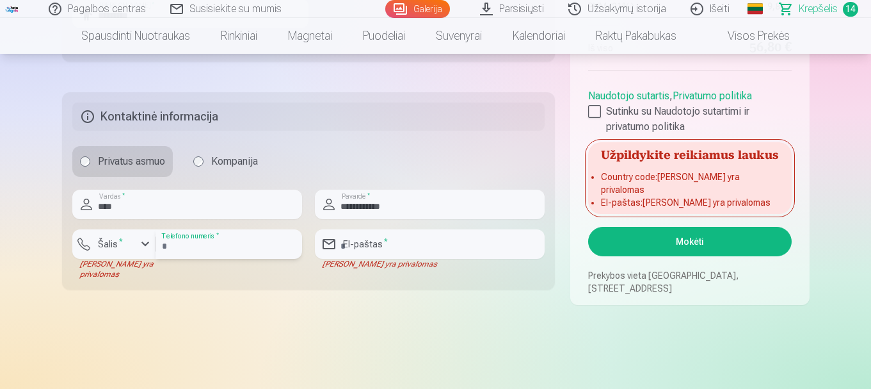
drag, startPoint x: 207, startPoint y: 245, endPoint x: 0, endPoint y: 321, distance: 220.2
type input "*********"
click at [428, 237] on input "email" at bounding box center [430, 243] width 230 height 29
type input "**********"
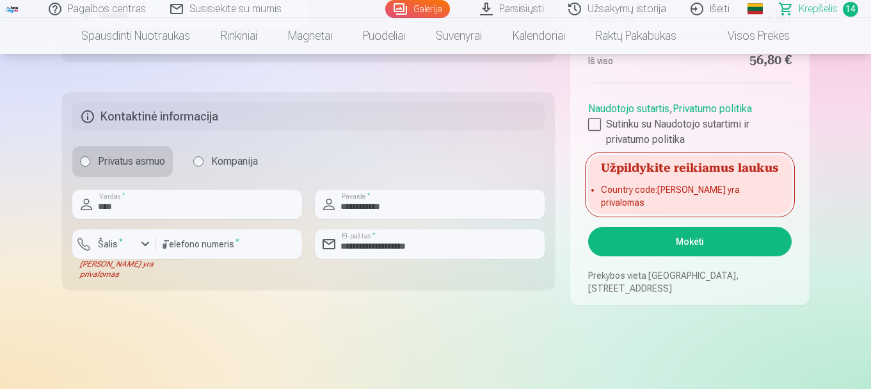
click at [674, 244] on button "Mokėti" at bounding box center [689, 241] width 203 height 29
click at [144, 243] on div "button" at bounding box center [145, 243] width 15 height 15
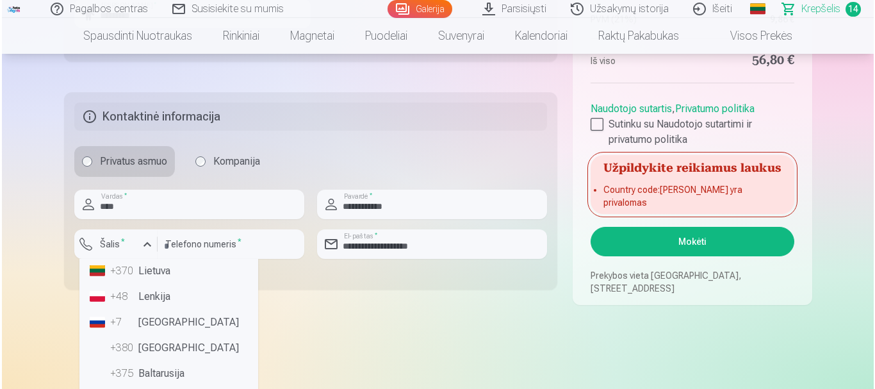
scroll to position [83, 0]
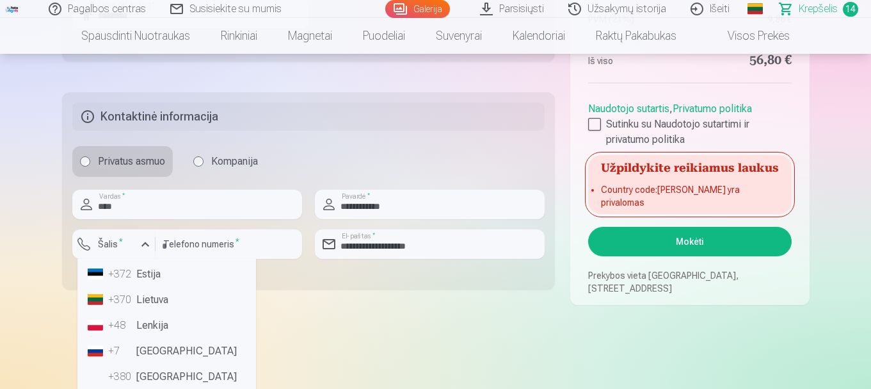
click at [161, 302] on li "+370 Lietuva" at bounding box center [167, 300] width 168 height 26
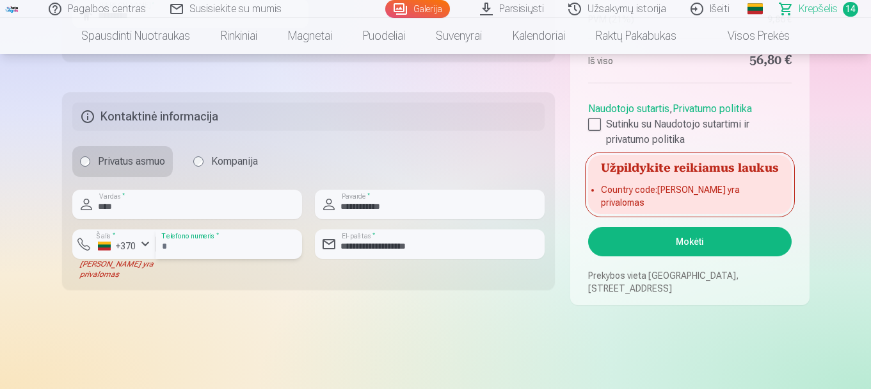
click at [166, 242] on input "*********" at bounding box center [229, 243] width 147 height 29
type input "********"
click at [666, 242] on button "Mokėti" at bounding box center [689, 241] width 203 height 29
